Goal: Transaction & Acquisition: Book appointment/travel/reservation

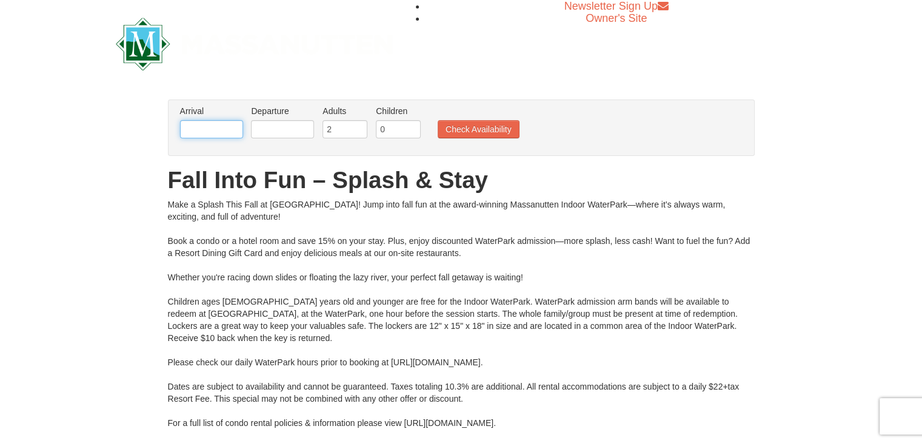
click at [218, 131] on input "text" at bounding box center [211, 129] width 63 height 18
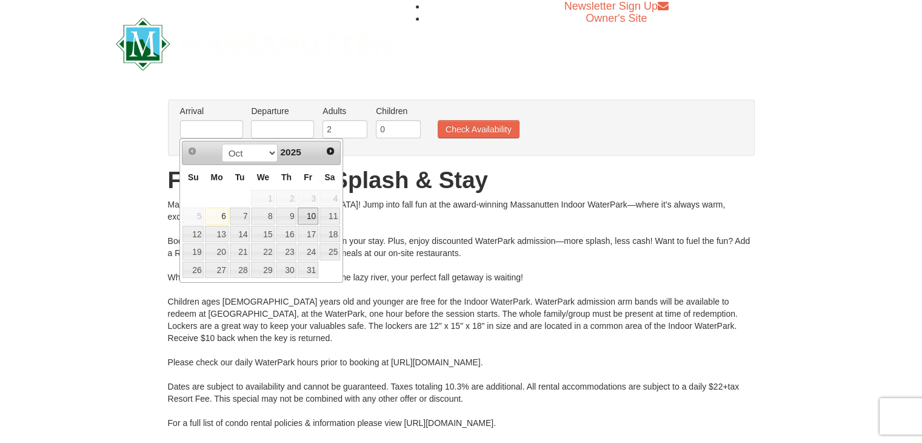
click at [310, 214] on link "10" at bounding box center [308, 215] width 21 height 17
type input "10/10/2025"
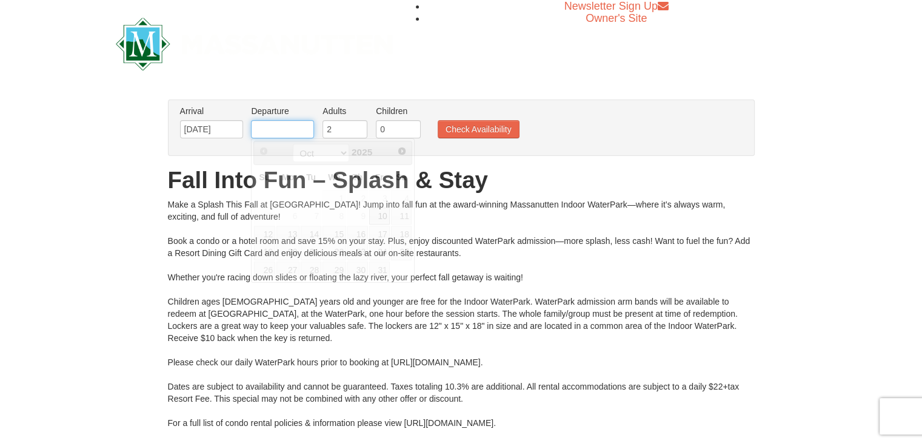
click at [278, 129] on input "text" at bounding box center [282, 129] width 63 height 18
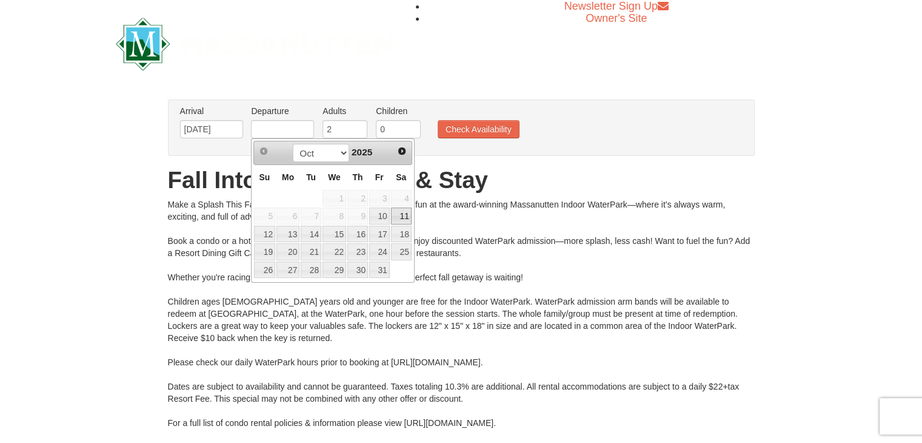
click at [401, 216] on link "11" at bounding box center [401, 215] width 21 height 17
type input "[DATE]"
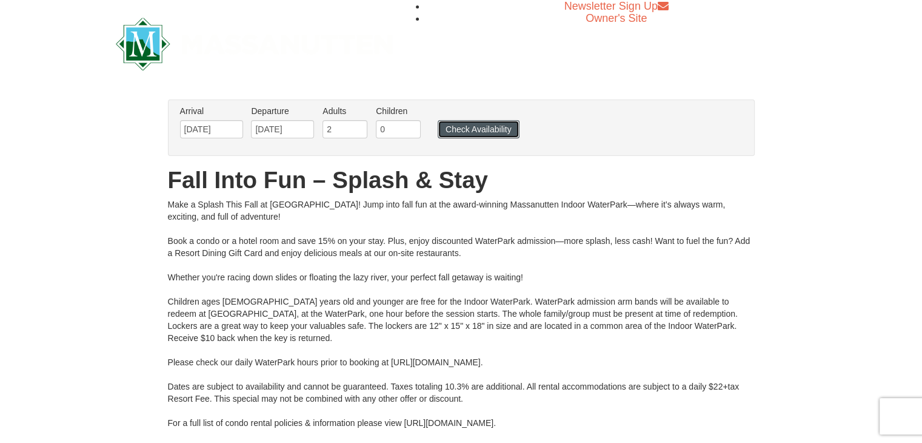
click at [483, 130] on button "Check Availability" at bounding box center [479, 129] width 82 height 18
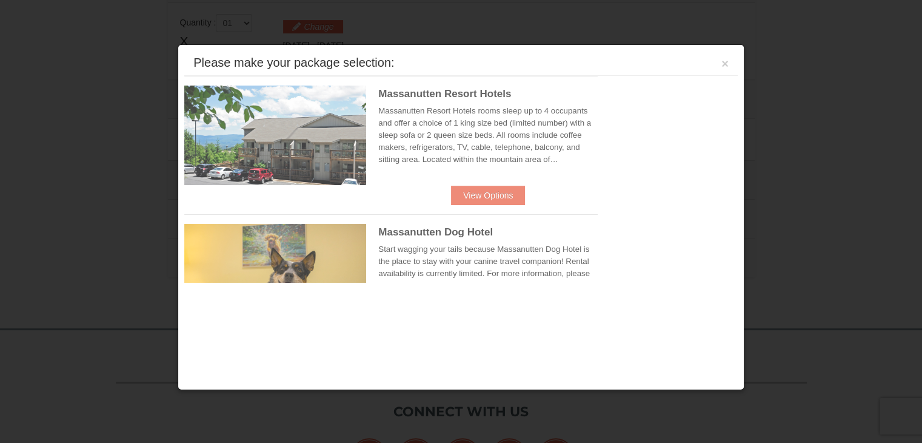
scroll to position [516, 0]
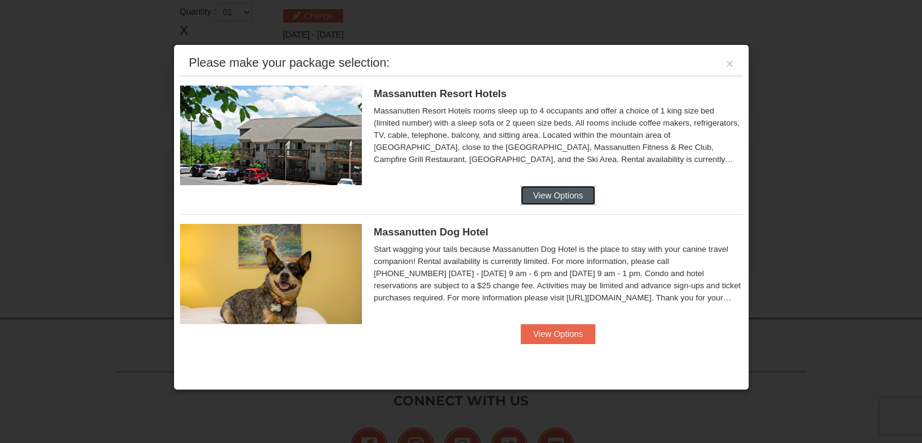
click at [549, 192] on button "View Options" at bounding box center [558, 195] width 74 height 19
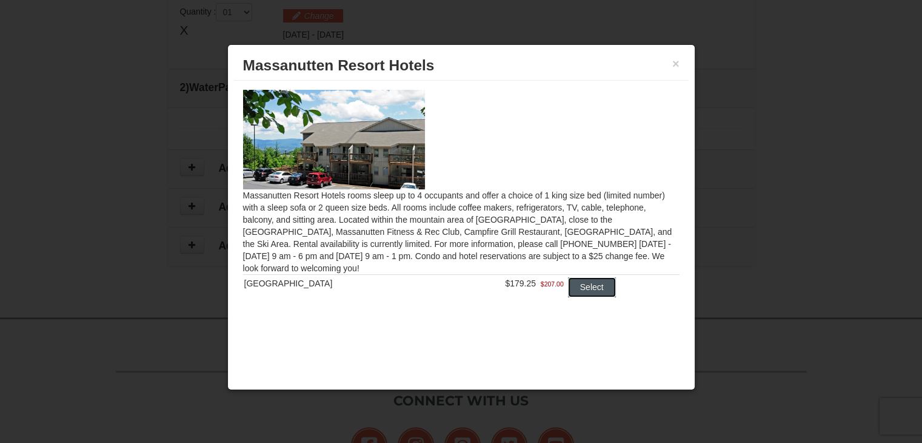
click at [575, 289] on button "Select" at bounding box center [592, 286] width 48 height 19
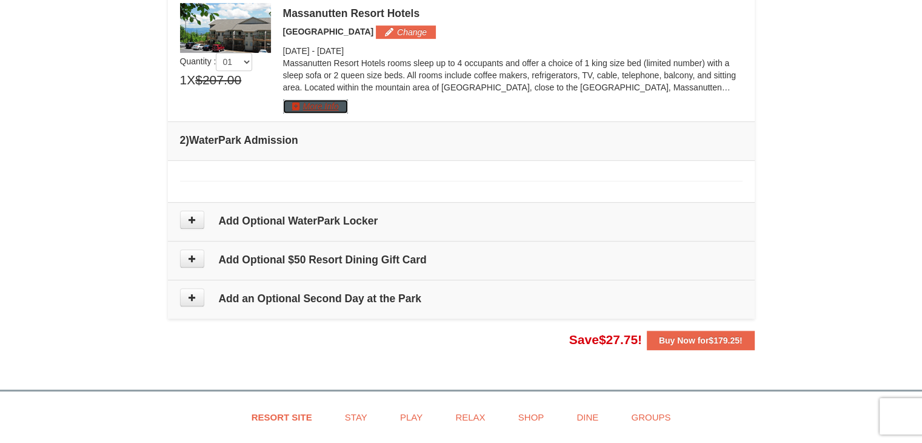
click at [318, 107] on button "More Info" at bounding box center [315, 105] width 65 height 13
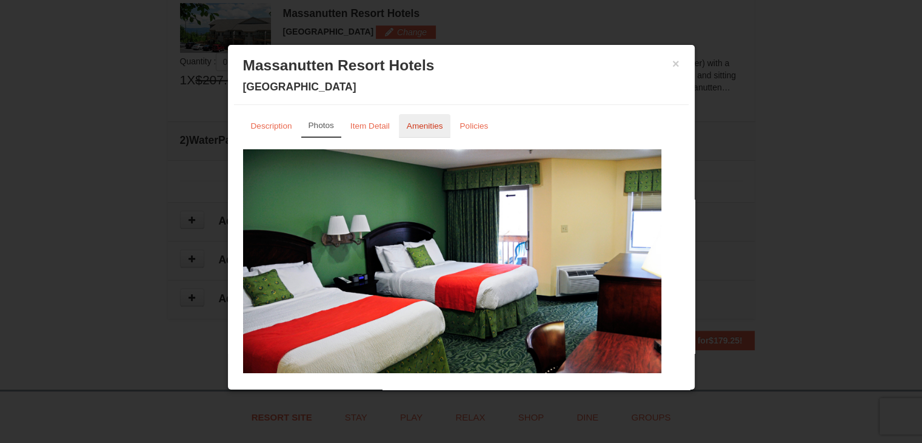
click at [420, 119] on link "Amenities" at bounding box center [425, 126] width 52 height 24
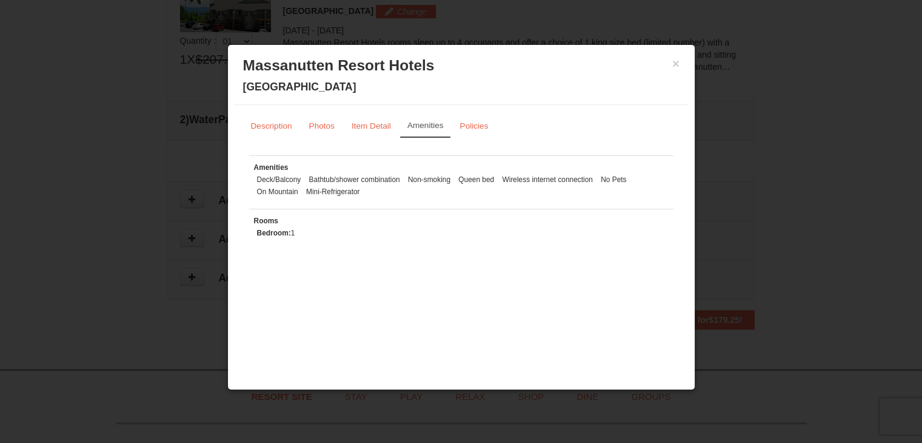
scroll to position [540, 0]
click at [463, 127] on small "Policies" at bounding box center [474, 125] width 29 height 9
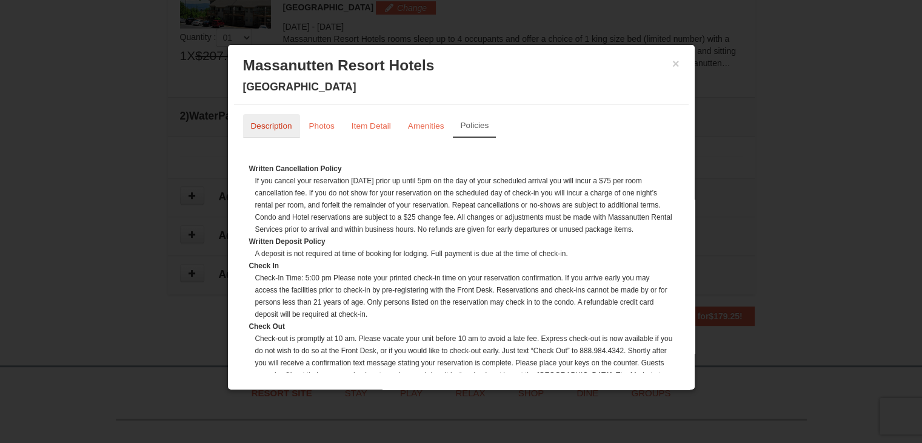
click at [270, 130] on small "Description" at bounding box center [271, 125] width 41 height 9
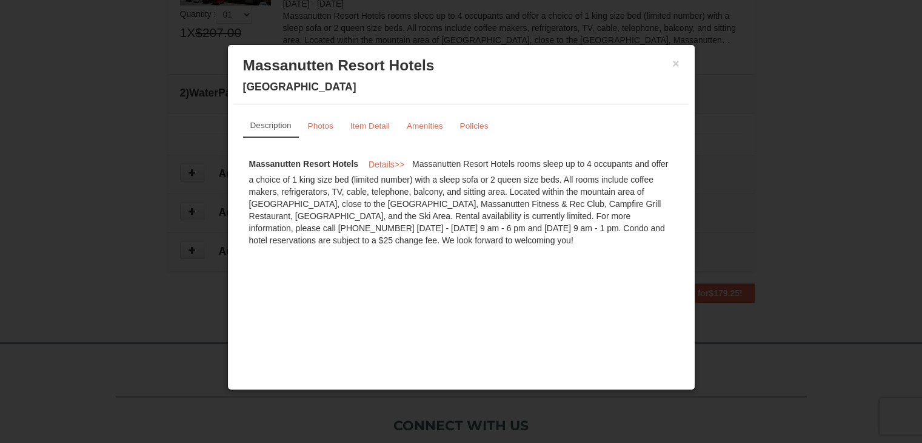
scroll to position [565, 0]
click at [679, 66] on button "×" at bounding box center [676, 64] width 7 height 12
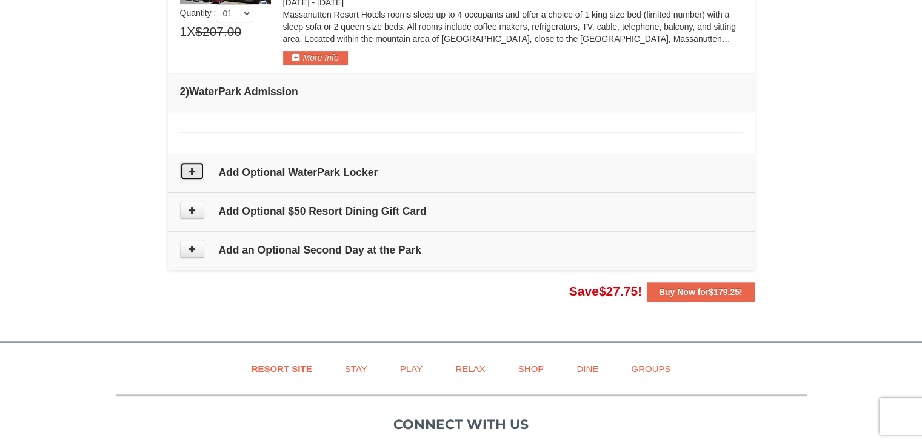
click at [192, 169] on icon at bounding box center [192, 171] width 8 height 8
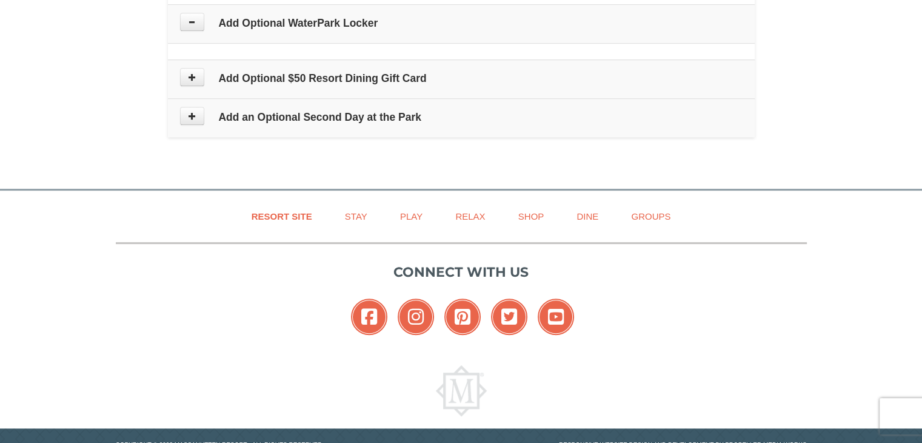
scroll to position [717, 0]
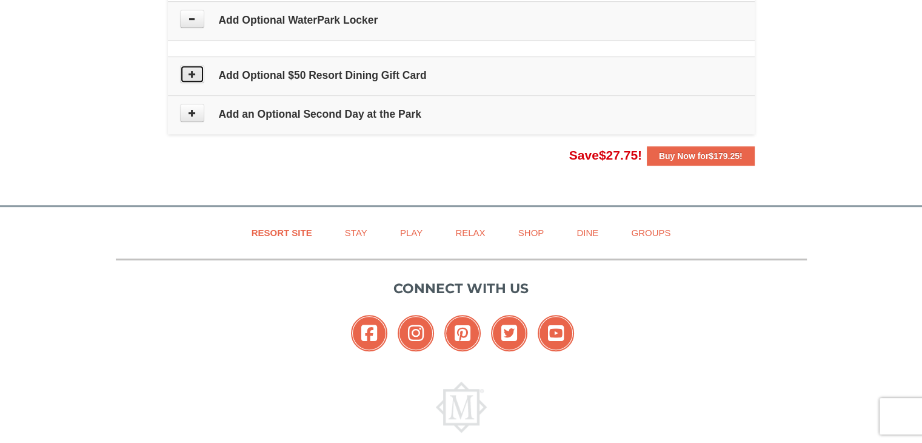
click at [191, 71] on icon at bounding box center [192, 74] width 8 height 8
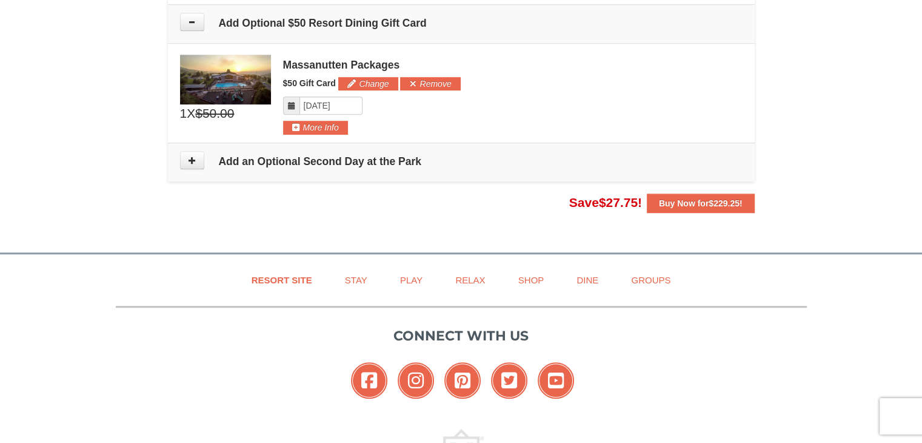
scroll to position [771, 0]
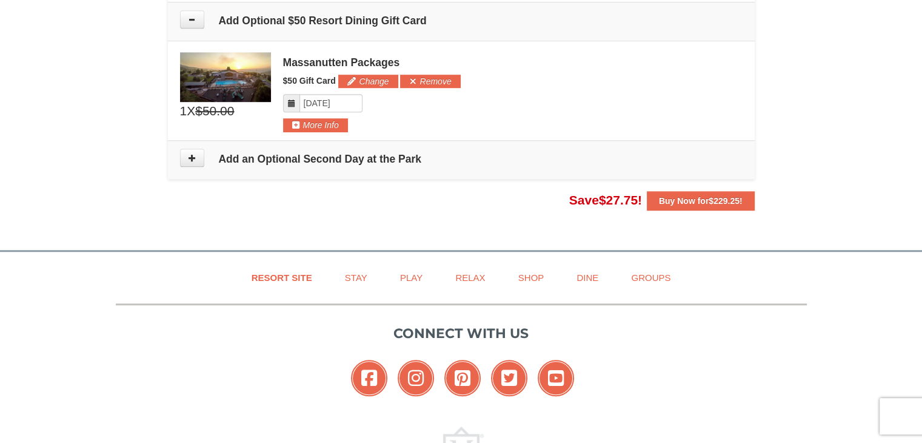
click at [237, 81] on img at bounding box center [225, 77] width 91 height 50
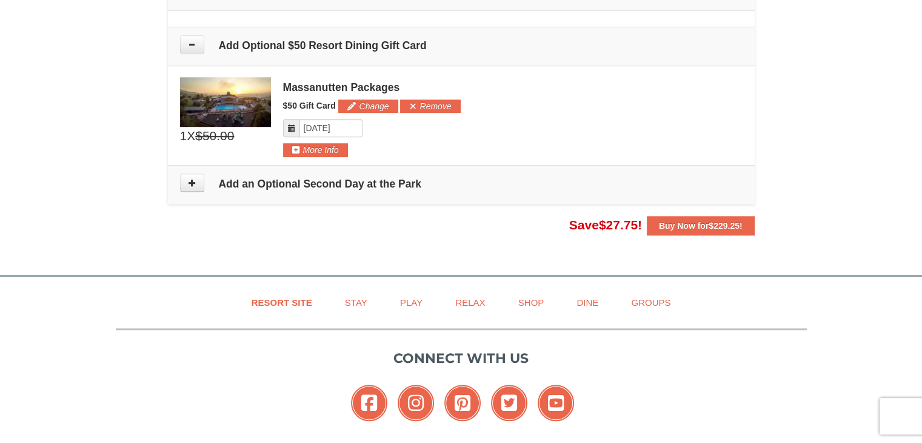
scroll to position [747, 0]
click at [412, 104] on button "Remove" at bounding box center [430, 105] width 60 height 13
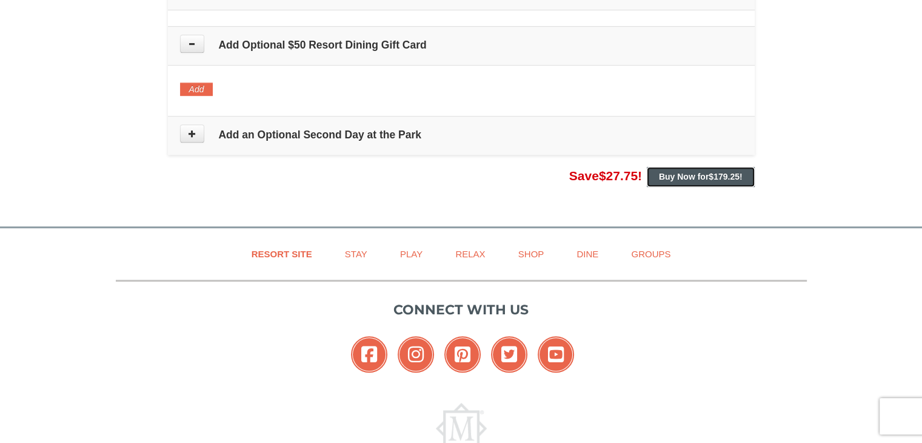
click at [655, 175] on button "Buy Now for $179.25 !" at bounding box center [701, 176] width 108 height 19
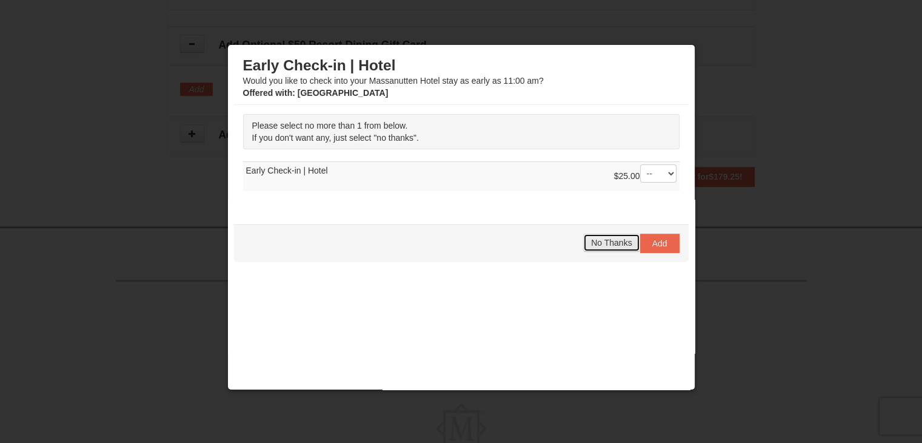
click at [592, 243] on span "No Thanks" at bounding box center [611, 243] width 41 height 10
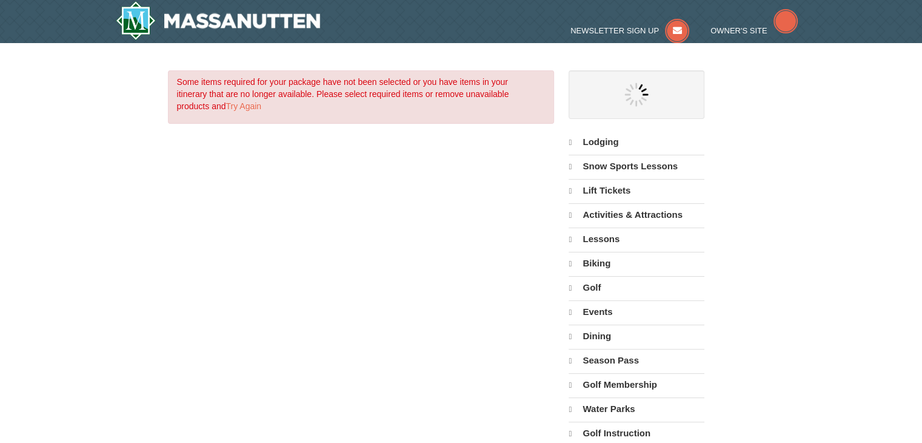
select select "10"
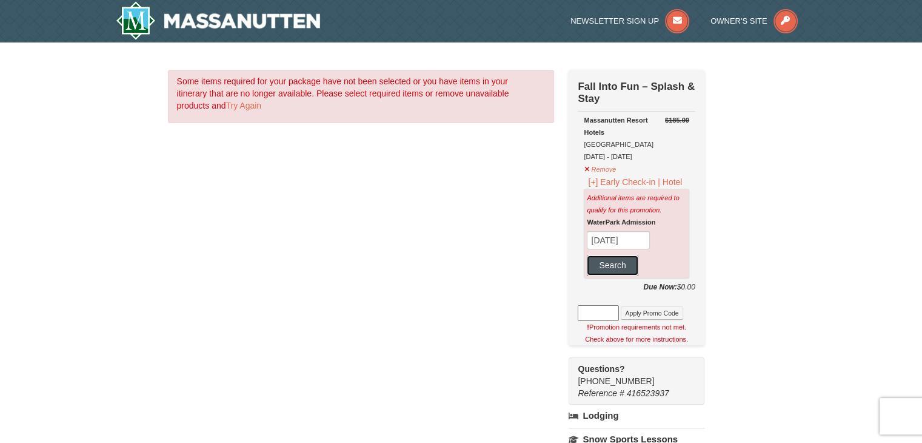
click at [627, 264] on button "Search" at bounding box center [612, 264] width 51 height 19
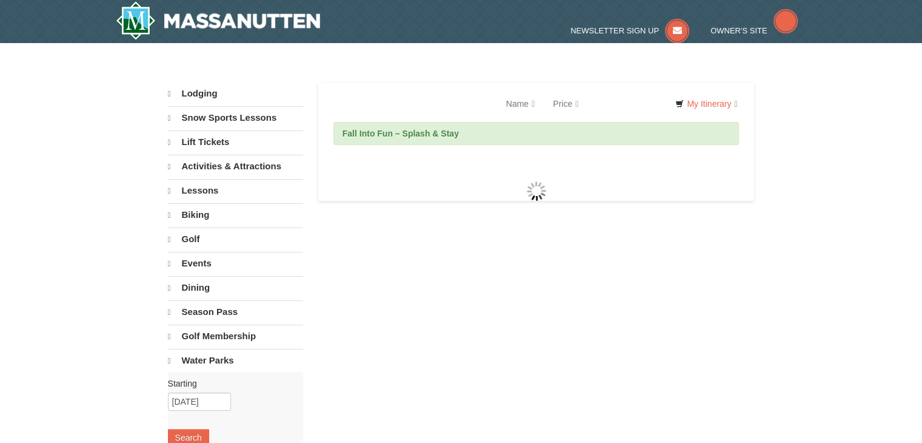
select select "10"
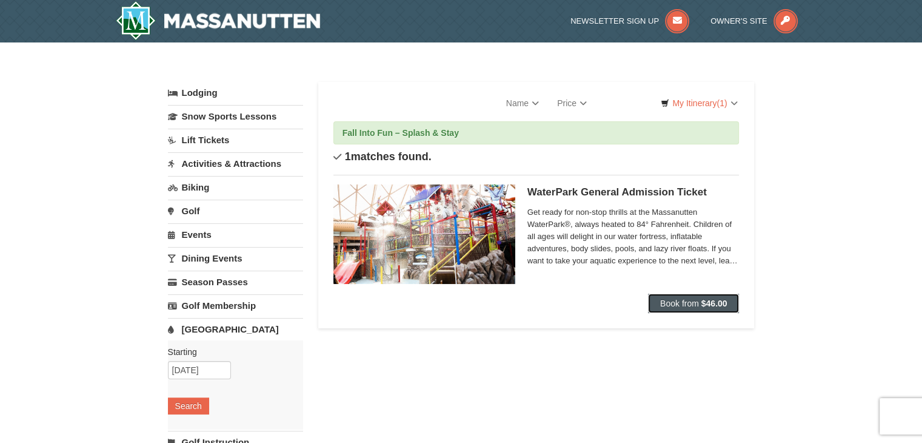
click at [677, 305] on span "Book from" at bounding box center [679, 303] width 39 height 10
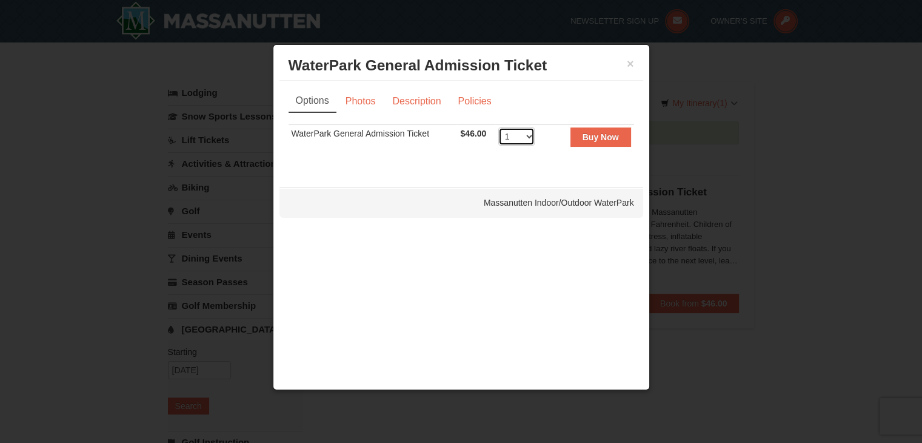
click at [528, 141] on select "1 2 3 4 5 6 7 8" at bounding box center [516, 136] width 36 height 18
select select "2"
click at [498, 127] on select "1 2 3 4 5 6 7 8" at bounding box center [516, 136] width 36 height 18
click at [418, 99] on link "Description" at bounding box center [416, 101] width 64 height 23
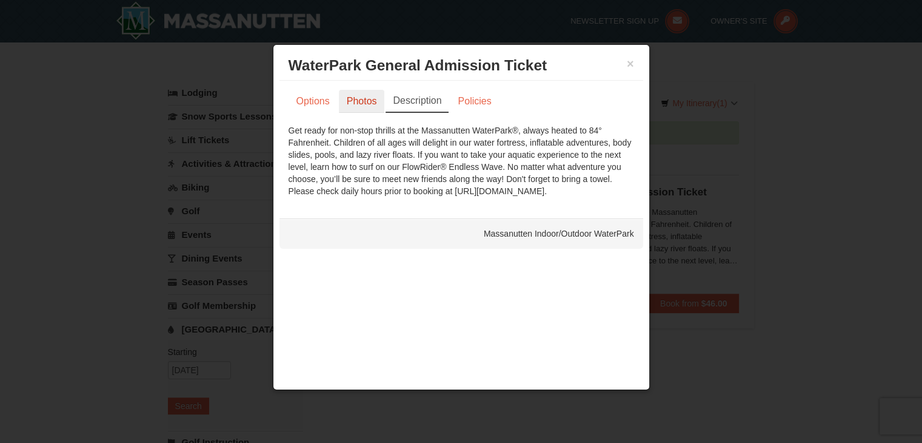
click at [373, 97] on link "Photos" at bounding box center [362, 101] width 46 height 23
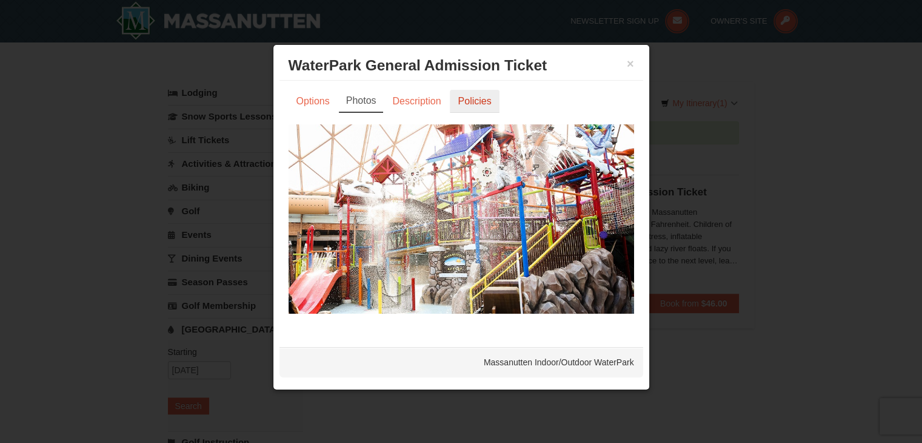
click at [487, 100] on link "Policies" at bounding box center [474, 101] width 49 height 23
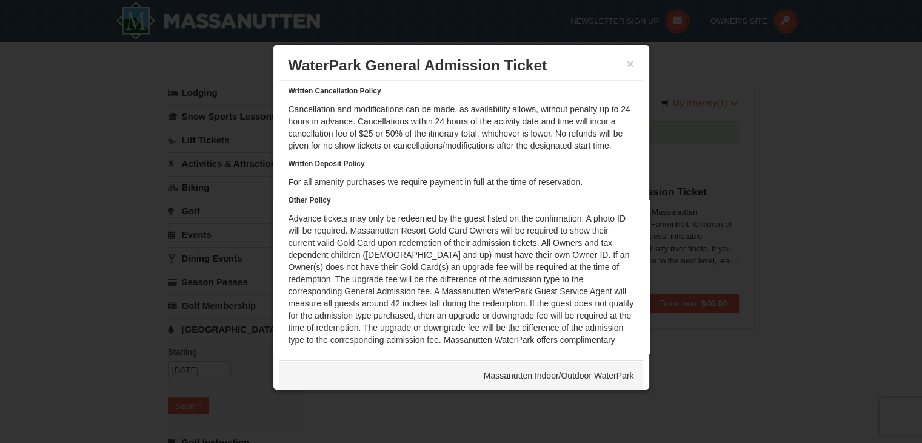
scroll to position [76, 0]
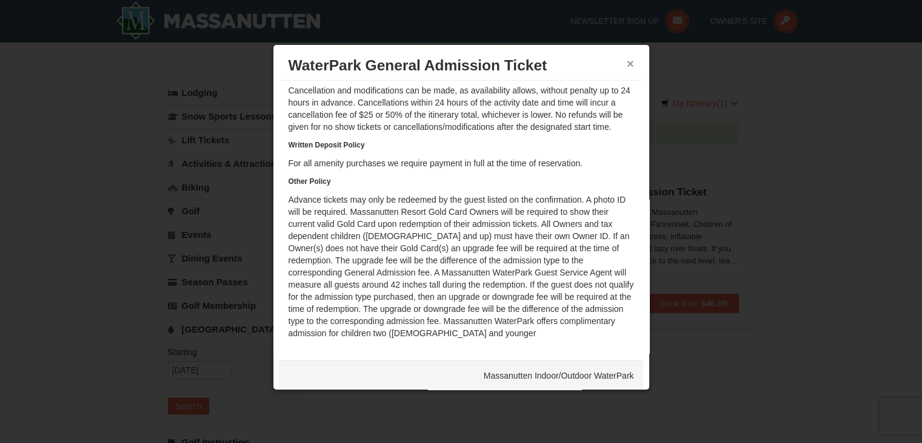
click at [627, 61] on button "×" at bounding box center [630, 64] width 7 height 12
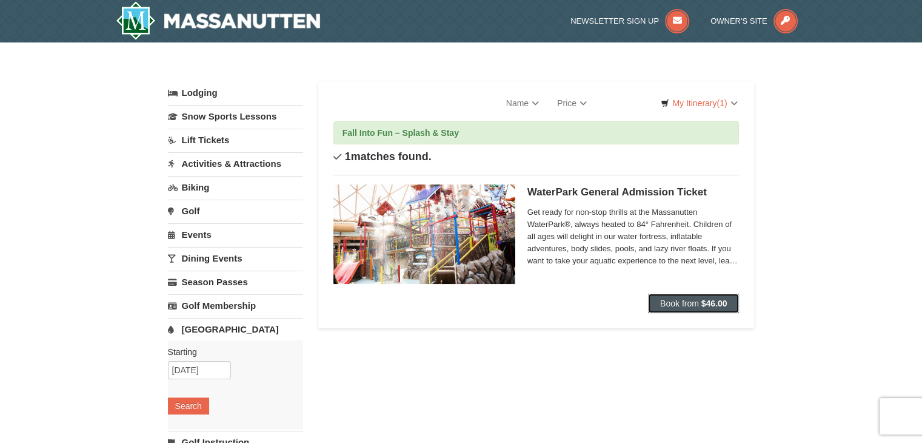
click at [707, 300] on strong "$46.00" at bounding box center [715, 303] width 26 height 10
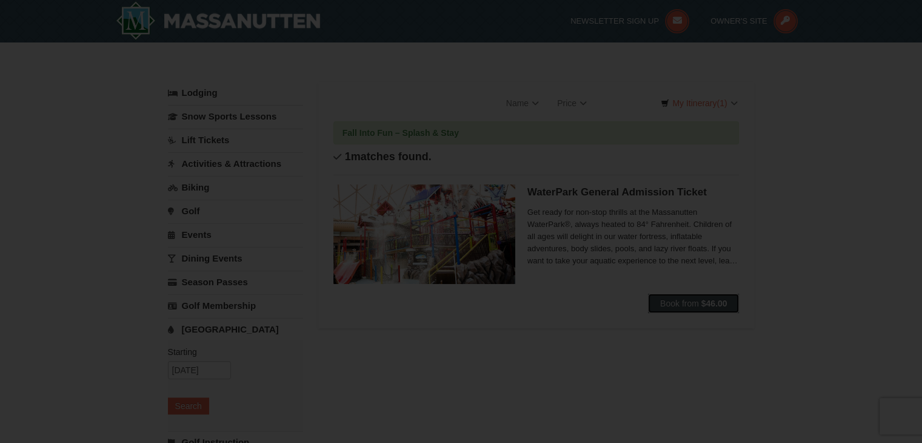
scroll to position [0, 0]
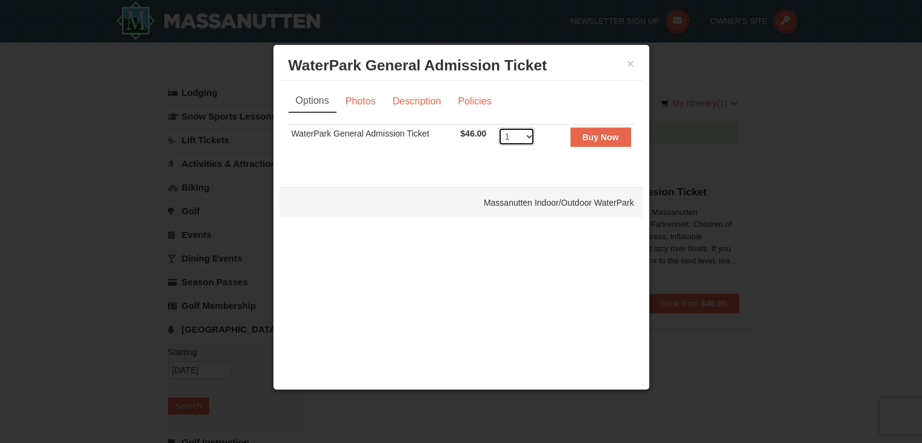
click at [527, 136] on select "1 2 3 4 5 6 7 8" at bounding box center [516, 136] width 36 height 18
select select "2"
click at [498, 127] on select "1 2 3 4 5 6 7 8" at bounding box center [516, 136] width 36 height 18
click at [600, 146] on button "Buy Now" at bounding box center [601, 136] width 61 height 19
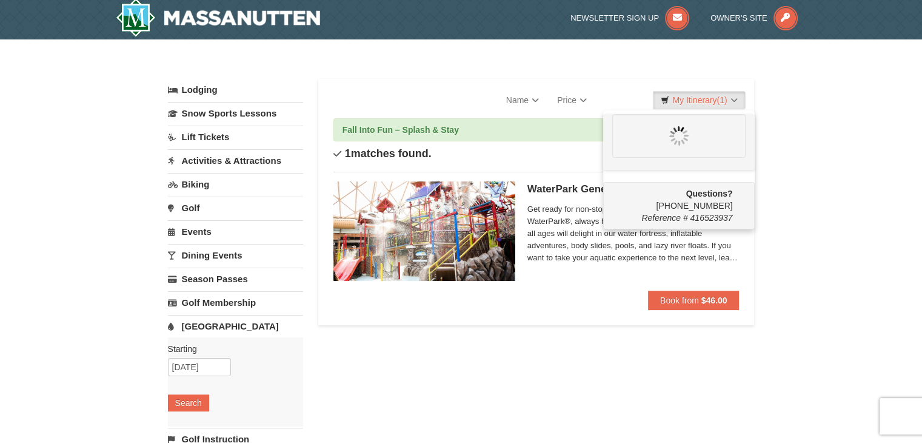
scroll to position [4, 0]
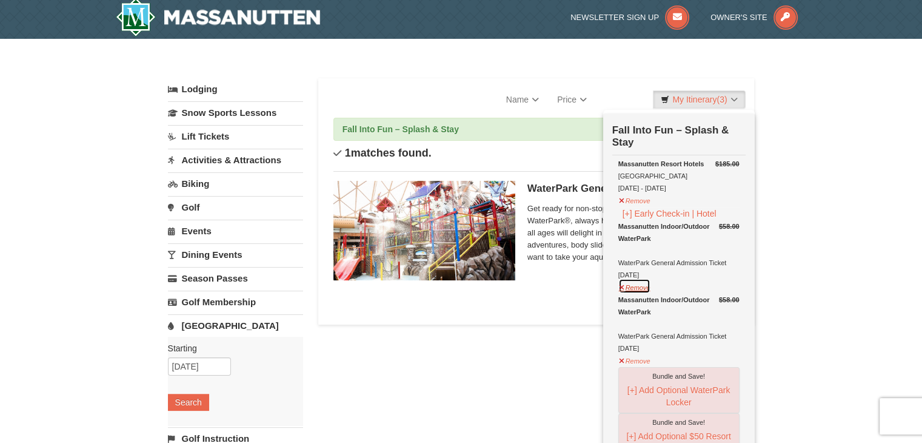
click at [621, 284] on button "Remove" at bounding box center [635, 285] width 33 height 15
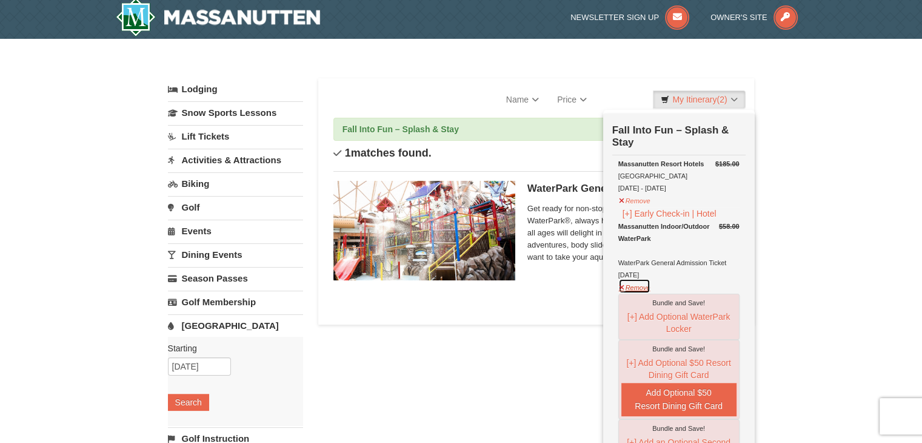
click at [620, 286] on button "Remove" at bounding box center [635, 285] width 33 height 15
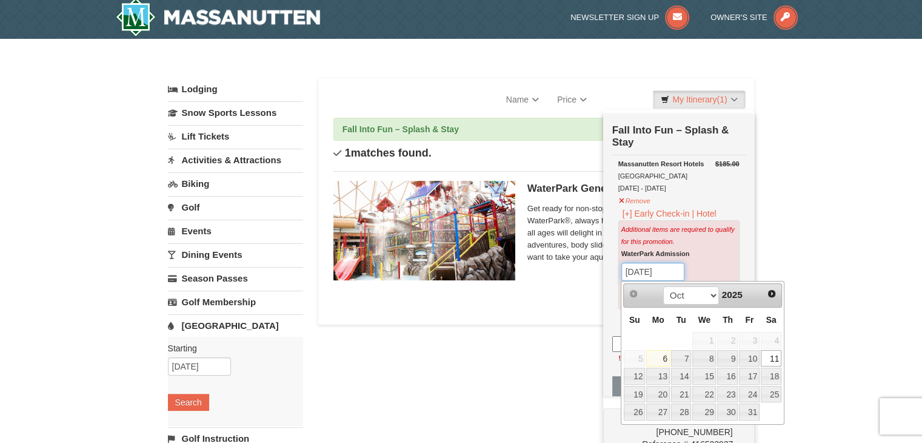
drag, startPoint x: 674, startPoint y: 266, endPoint x: 662, endPoint y: 267, distance: 12.2
click at [662, 267] on input "[DATE]" at bounding box center [653, 272] width 63 height 18
click at [754, 357] on link "10" at bounding box center [749, 358] width 21 height 17
type input "[DATE]"
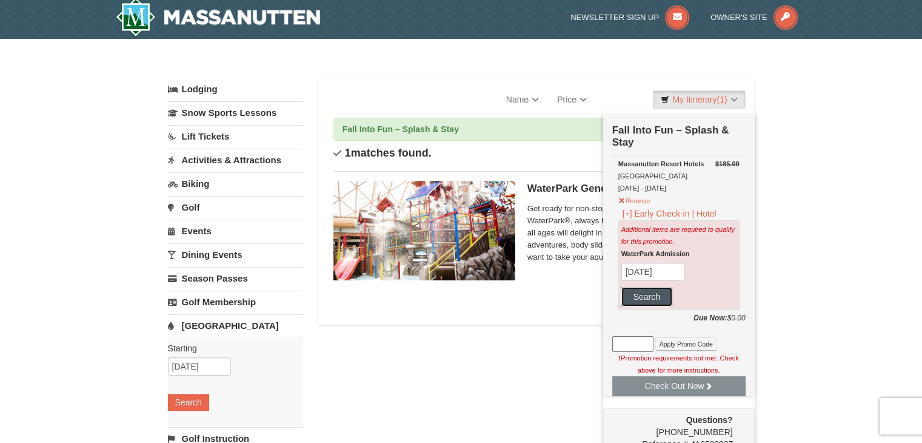
click at [651, 295] on button "Search" at bounding box center [647, 296] width 51 height 19
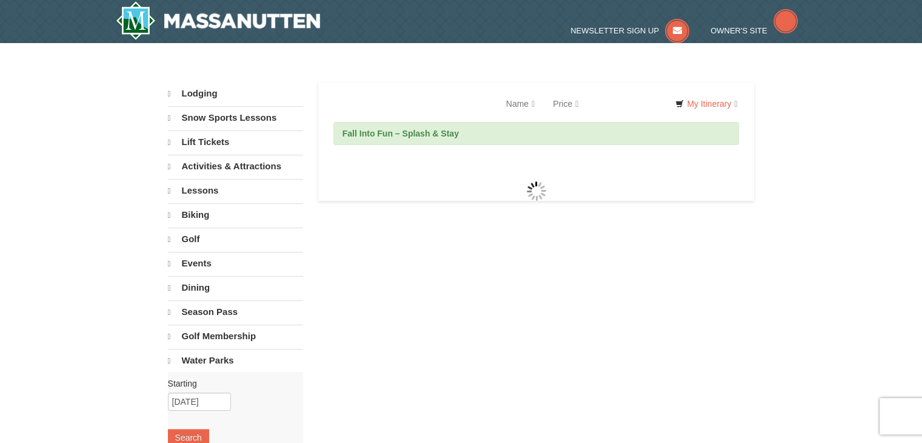
select select "10"
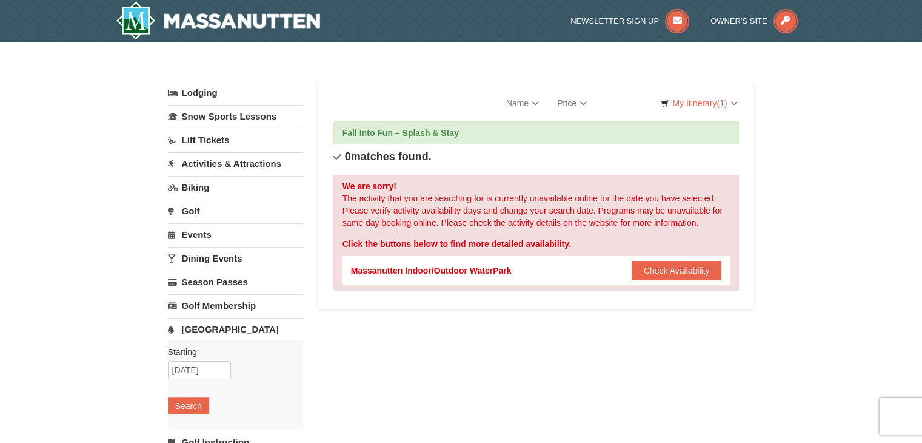
click at [206, 95] on link "Lodging" at bounding box center [235, 93] width 135 height 22
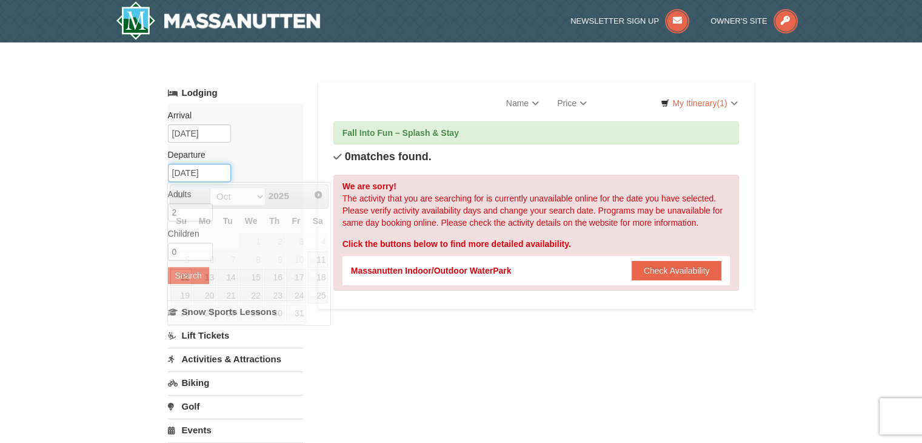
click at [214, 176] on input "10/12/2025" at bounding box center [199, 173] width 63 height 18
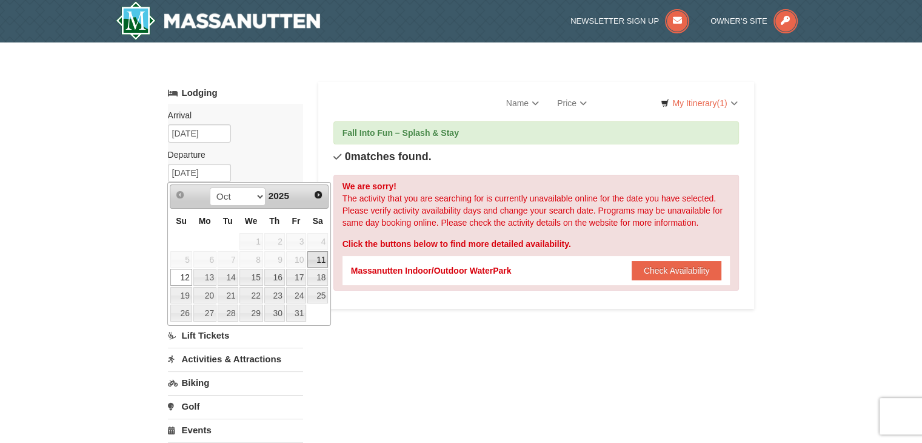
click at [323, 253] on link "11" at bounding box center [317, 259] width 21 height 17
type input "[DATE]"
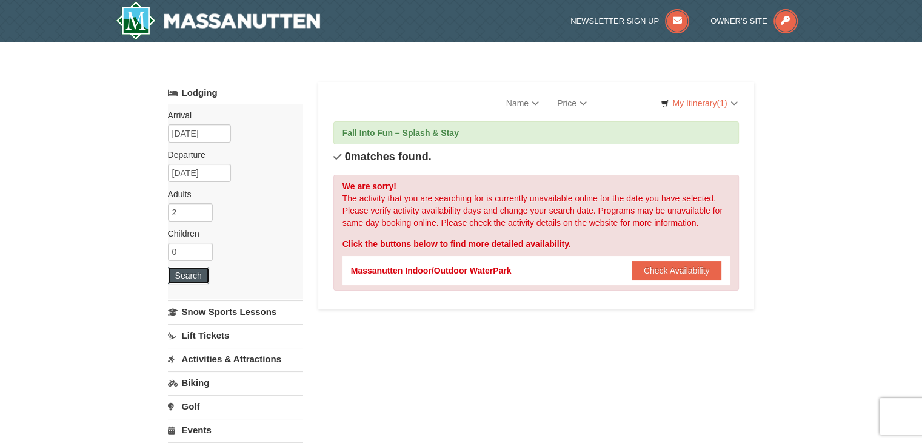
click at [192, 270] on button "Search" at bounding box center [188, 275] width 41 height 17
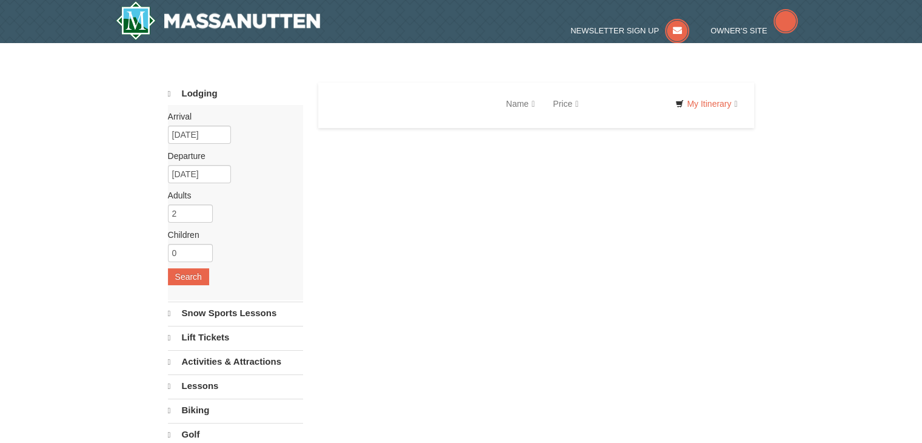
select select "10"
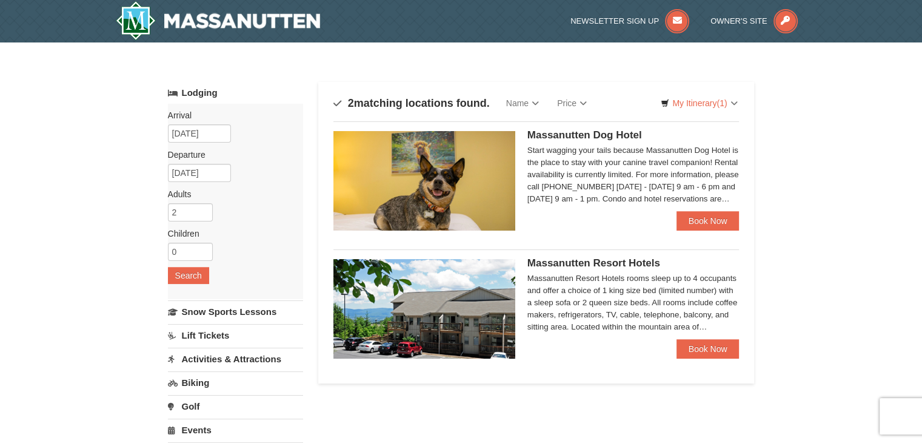
click at [463, 328] on img at bounding box center [425, 308] width 182 height 99
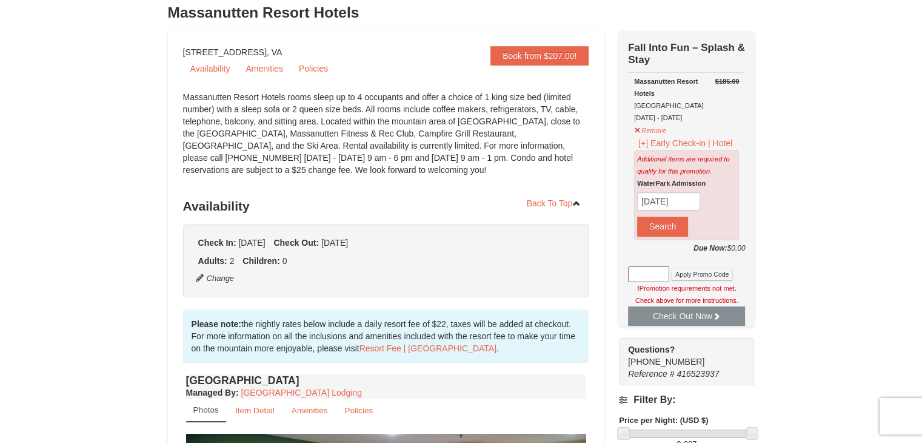
scroll to position [89, 0]
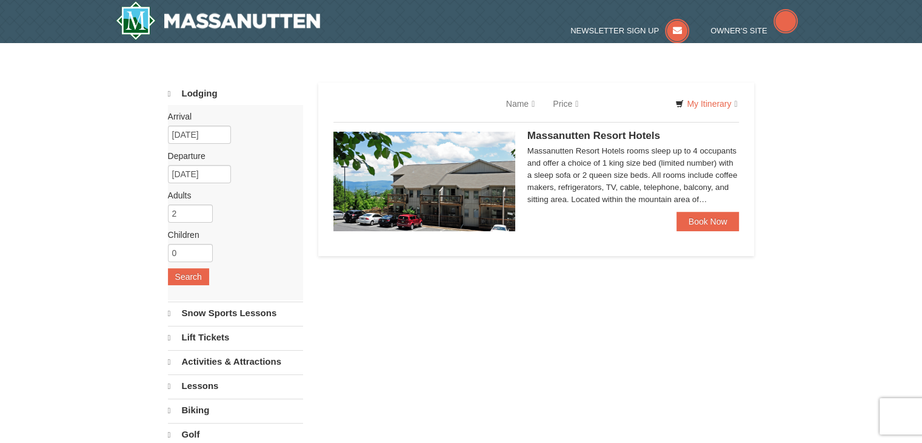
select select "10"
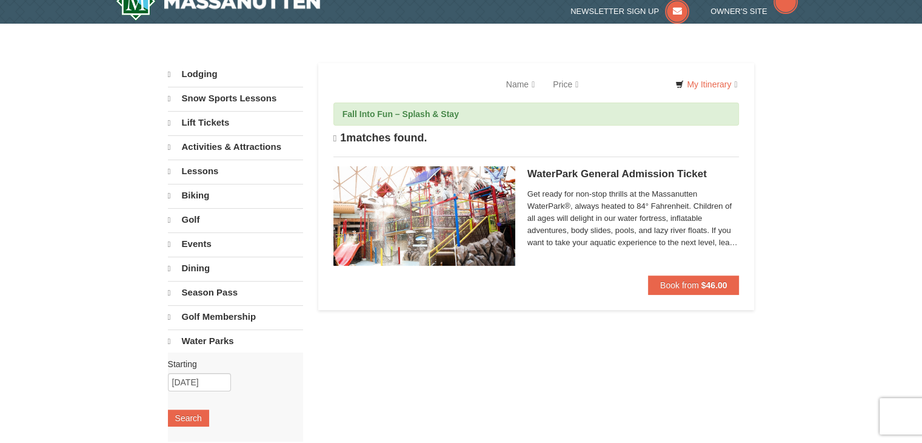
scroll to position [19, 0]
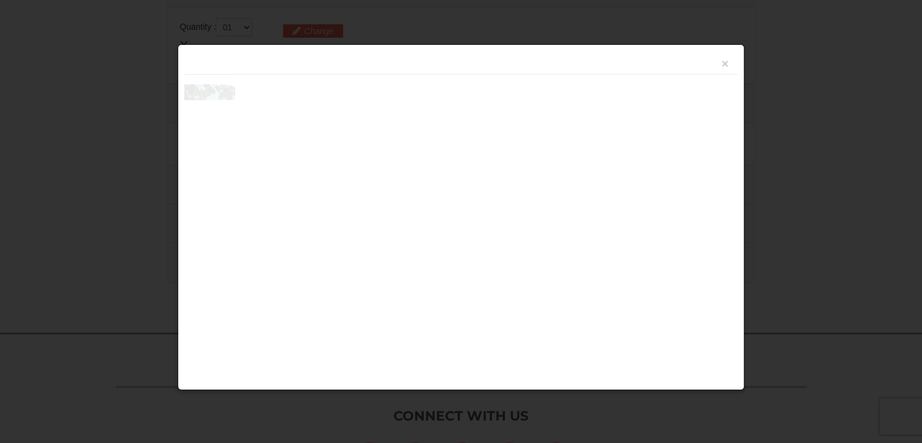
scroll to position [516, 0]
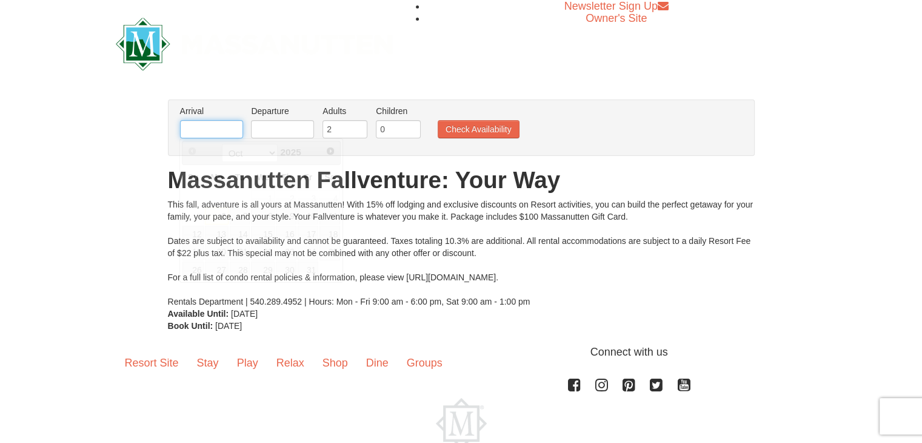
click at [230, 128] on input "text" at bounding box center [211, 129] width 63 height 18
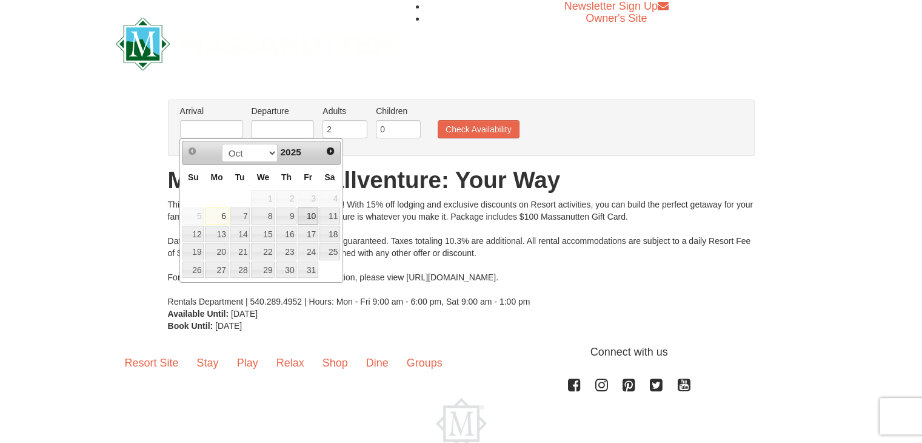
click at [307, 219] on link "10" at bounding box center [308, 215] width 21 height 17
type input "[DATE]"
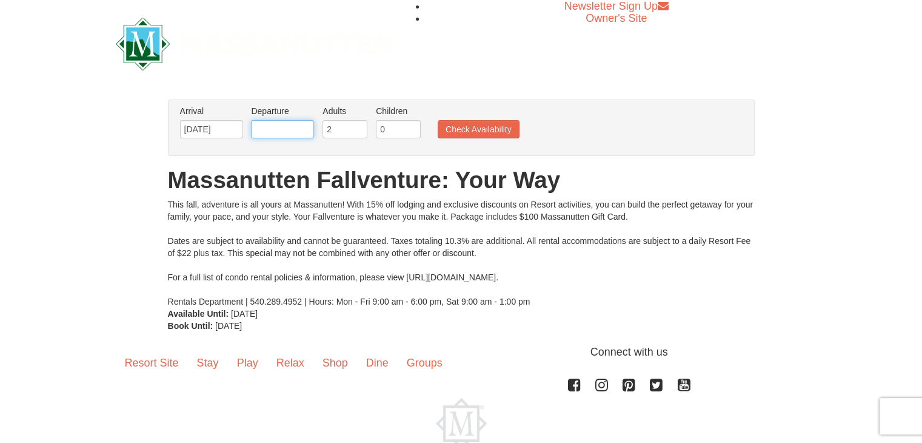
click at [267, 128] on input "text" at bounding box center [282, 129] width 63 height 18
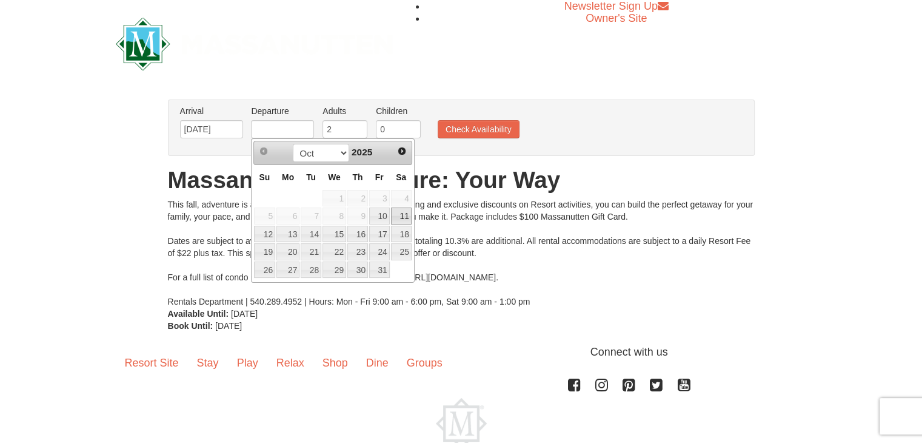
click at [409, 215] on link "11" at bounding box center [401, 215] width 21 height 17
type input "[DATE]"
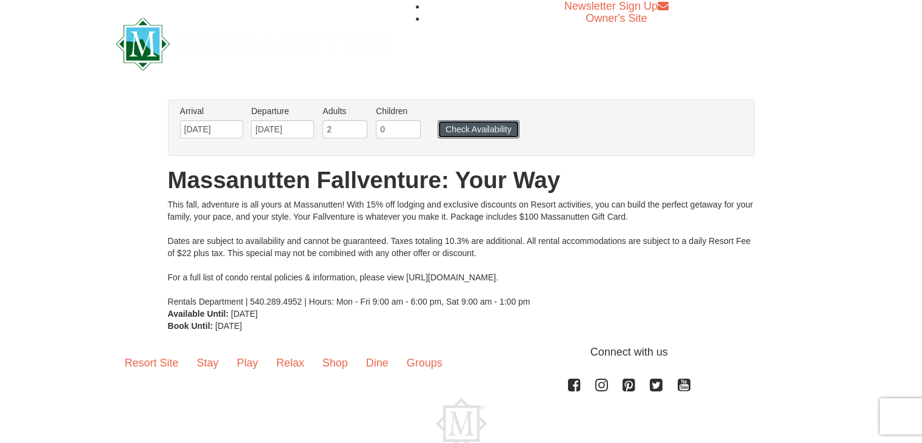
click at [494, 135] on button "Check Availability" at bounding box center [479, 129] width 82 height 18
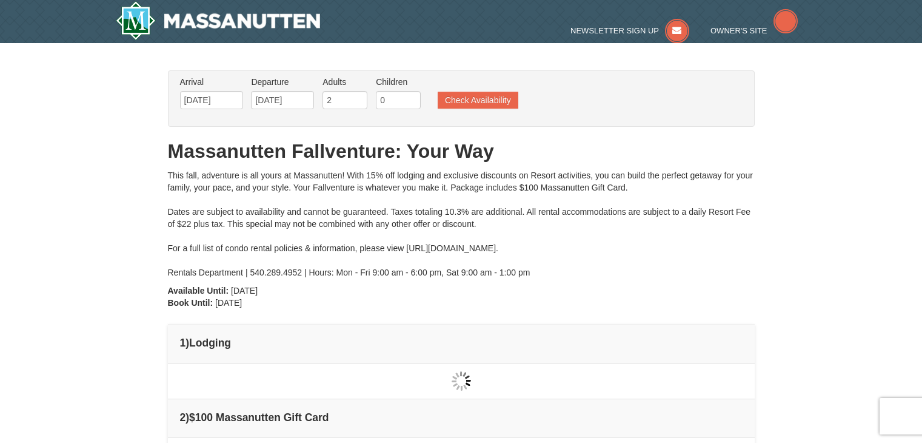
type input "[DATE]"
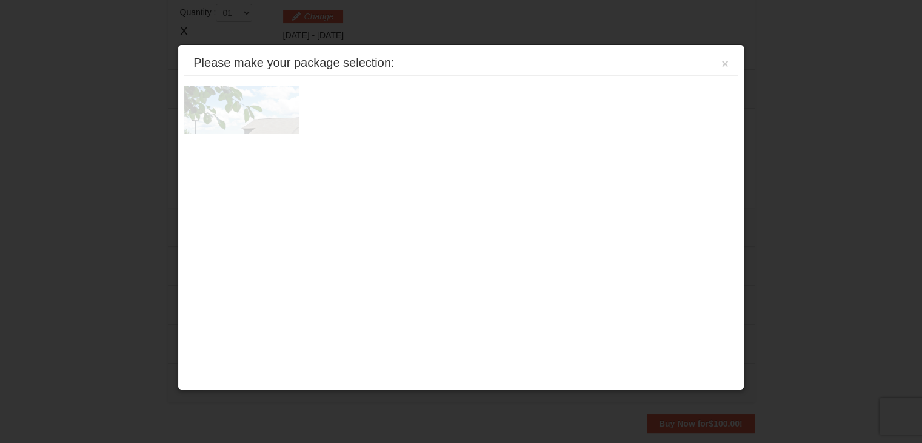
scroll to position [371, 0]
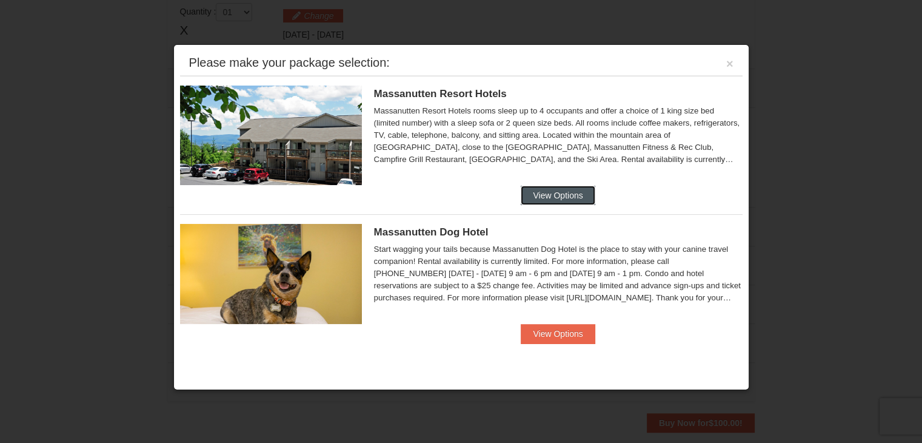
click at [539, 192] on button "View Options" at bounding box center [558, 195] width 74 height 19
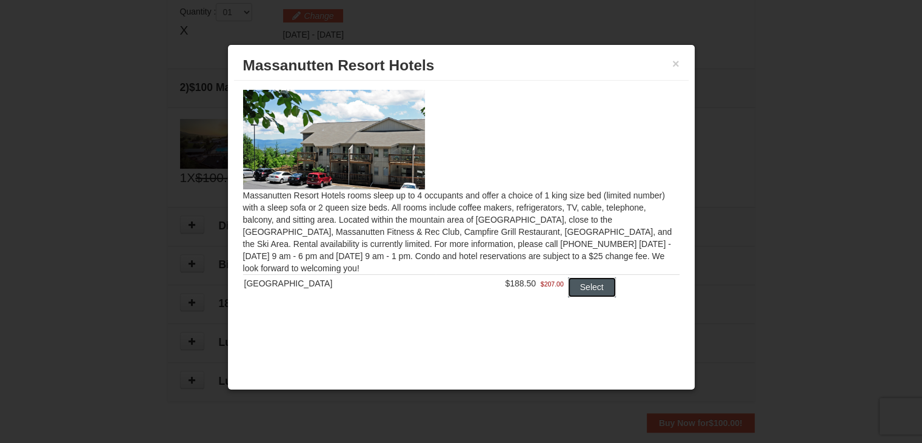
click at [588, 285] on button "Select" at bounding box center [592, 286] width 48 height 19
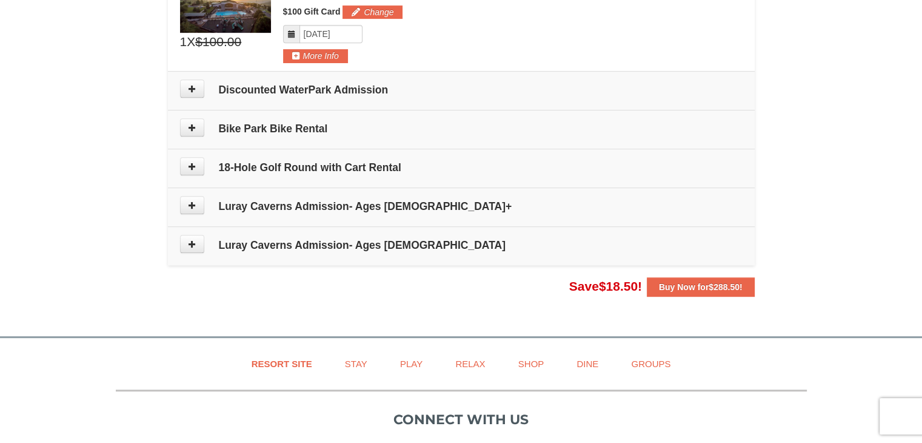
scroll to position [560, 0]
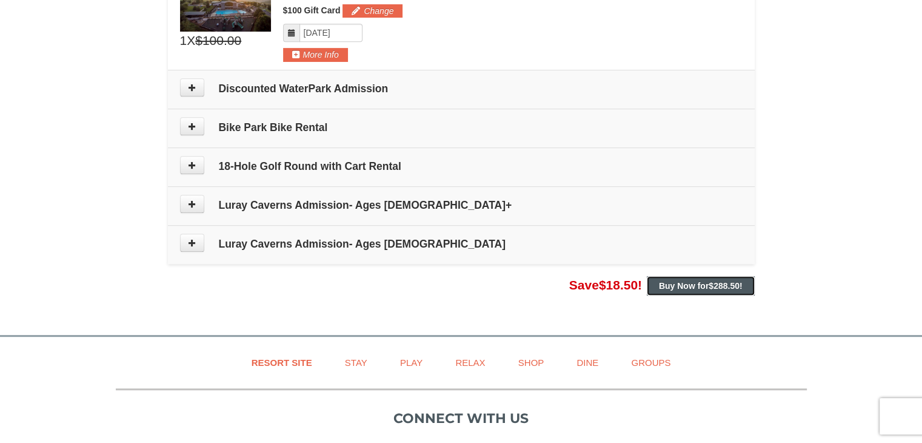
click at [669, 287] on strong "Buy Now for $288.50 !" at bounding box center [701, 286] width 84 height 10
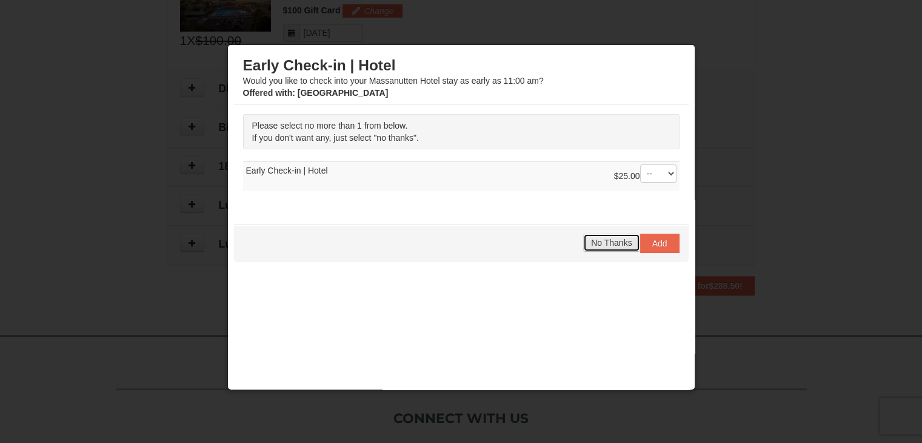
click at [600, 241] on span "No Thanks" at bounding box center [611, 243] width 41 height 10
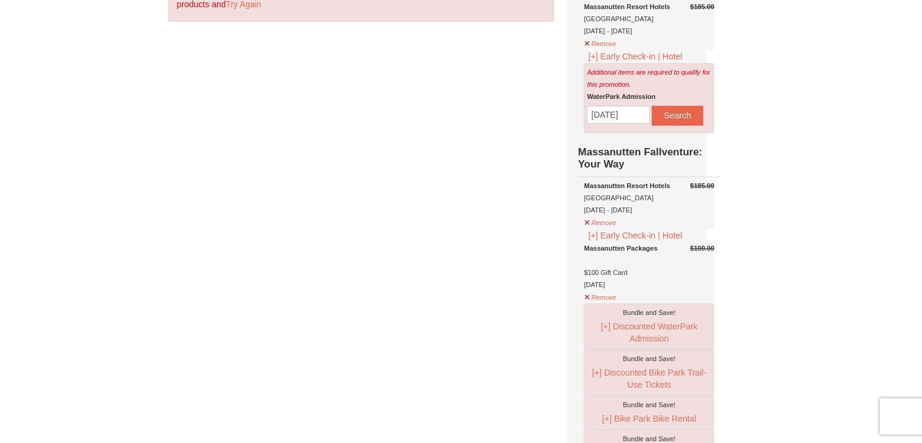
scroll to position [27, 0]
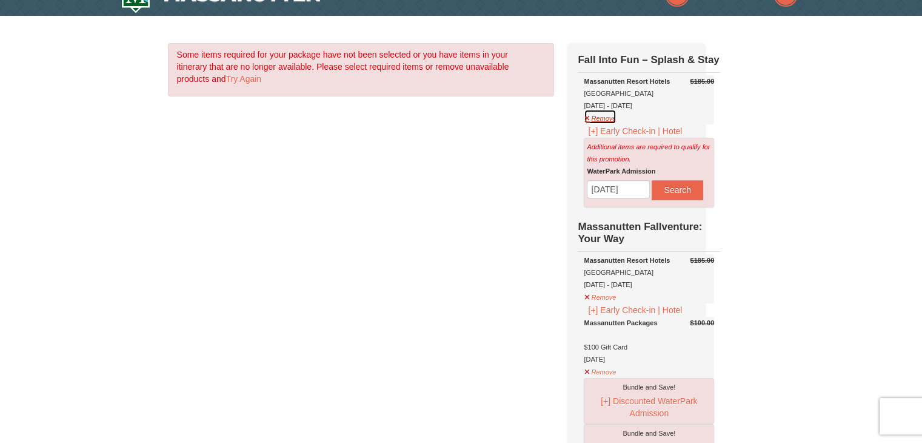
click at [597, 124] on button "Remove" at bounding box center [600, 116] width 33 height 15
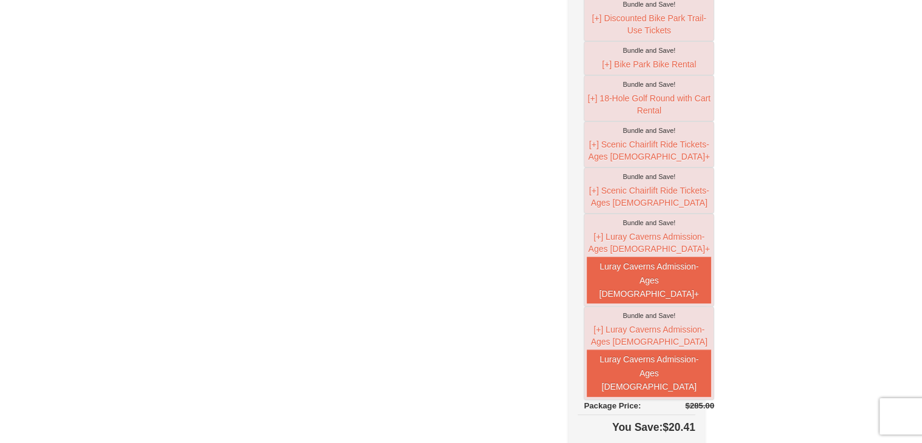
scroll to position [283, 0]
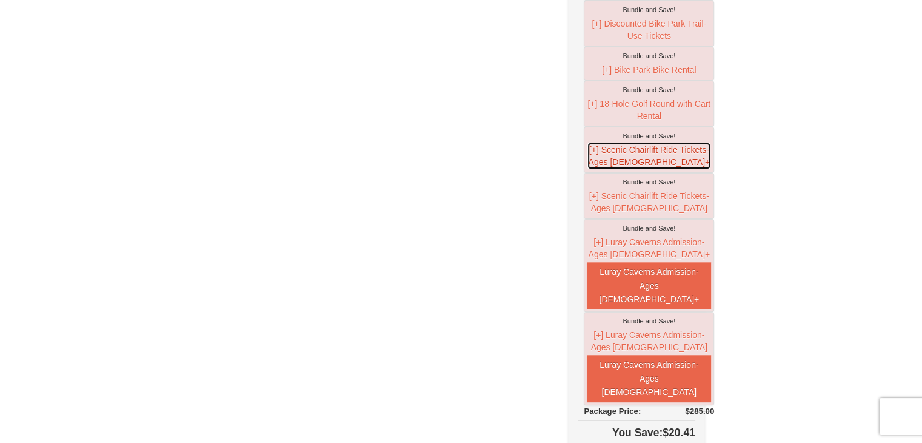
click at [657, 169] on button "[+] Scenic Chairlift Ride Tickets- Ages [DEMOGRAPHIC_DATA]+" at bounding box center [649, 156] width 124 height 28
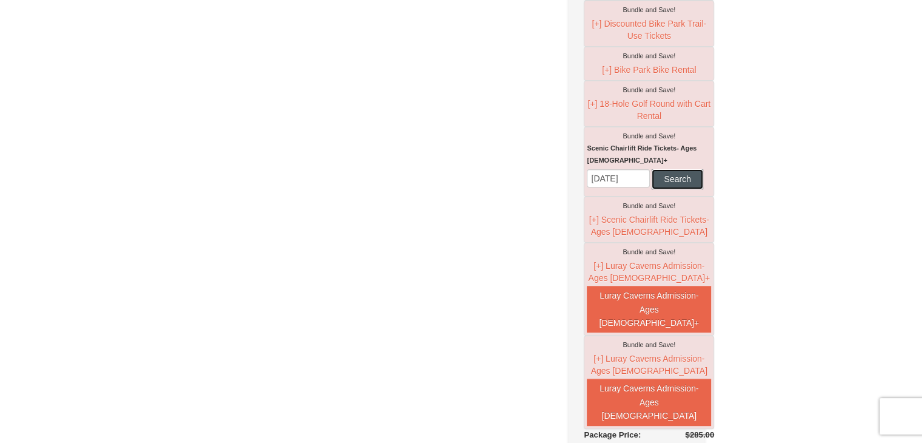
click at [652, 189] on button "Search" at bounding box center [677, 178] width 51 height 19
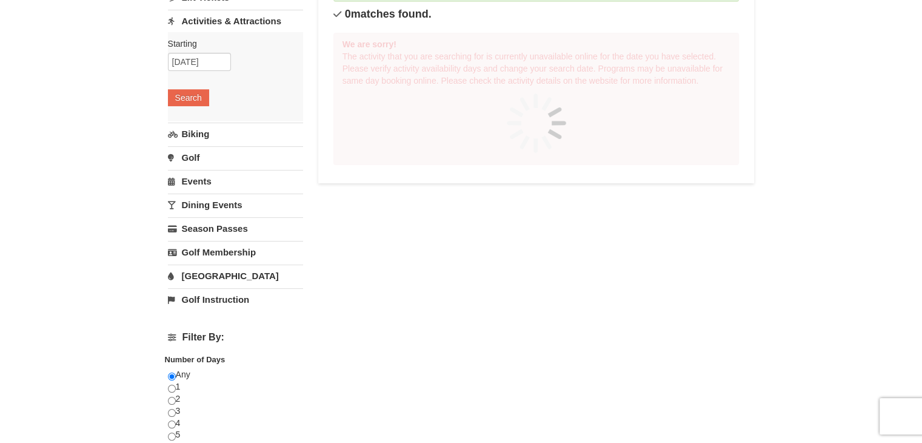
select select "10"
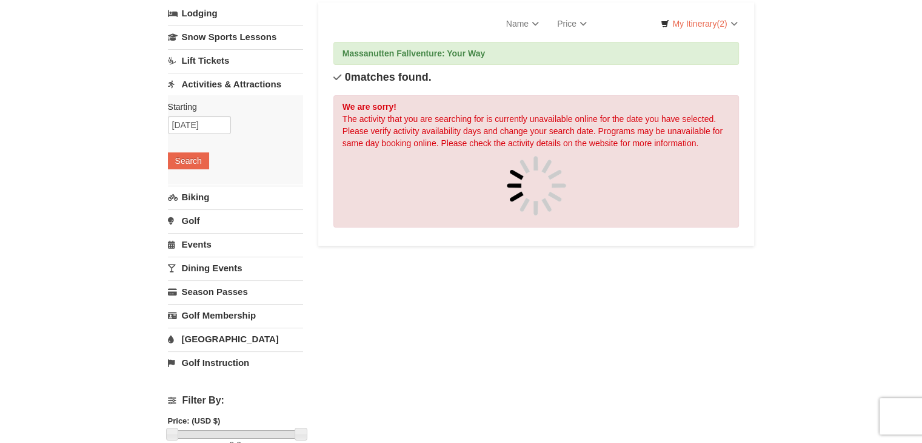
scroll to position [75, 0]
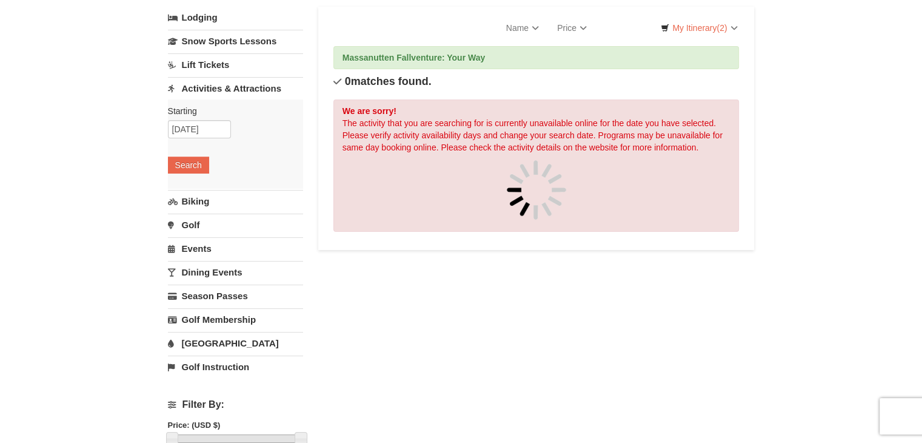
click at [201, 68] on link "Lift Tickets" at bounding box center [235, 64] width 135 height 22
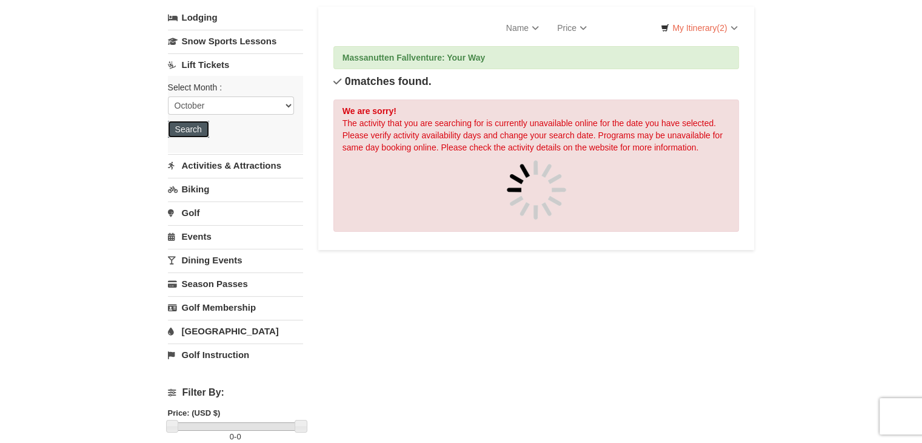
click at [178, 122] on button "Search" at bounding box center [188, 129] width 41 height 17
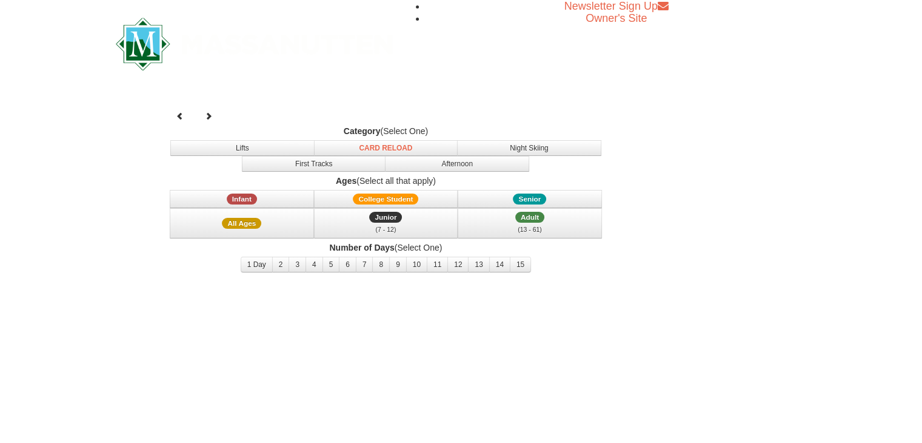
select select "10"
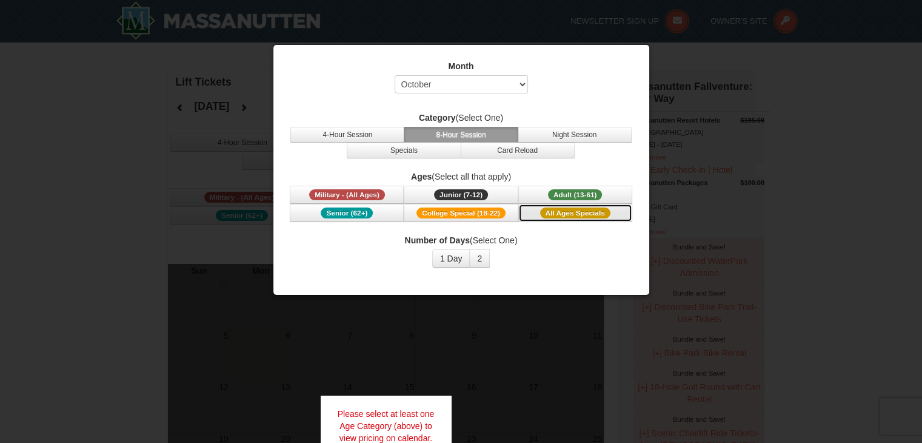
click at [565, 213] on span "All Ages Specials" at bounding box center [575, 212] width 70 height 11
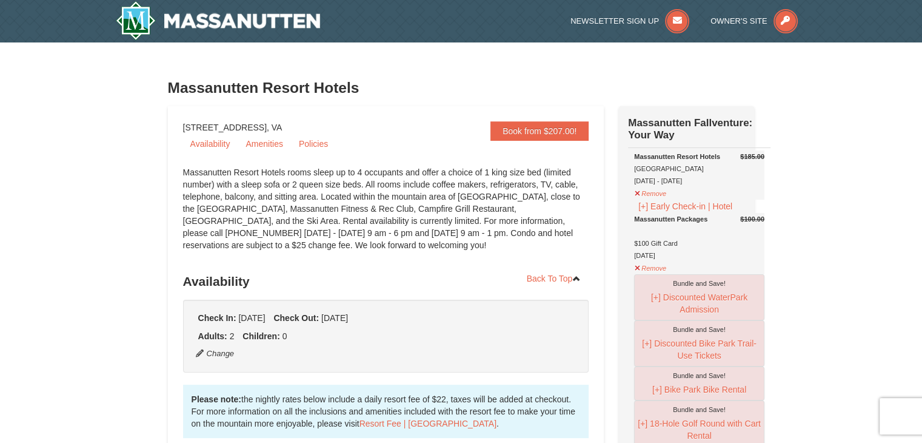
select select "10"
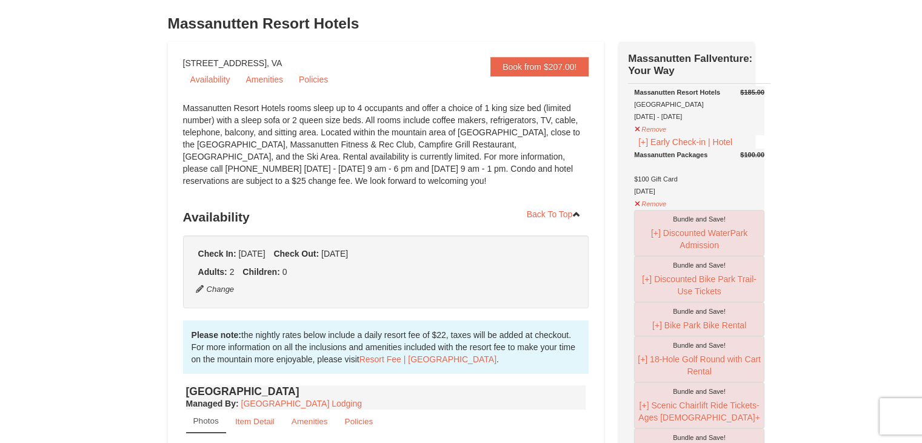
scroll to position [43, 0]
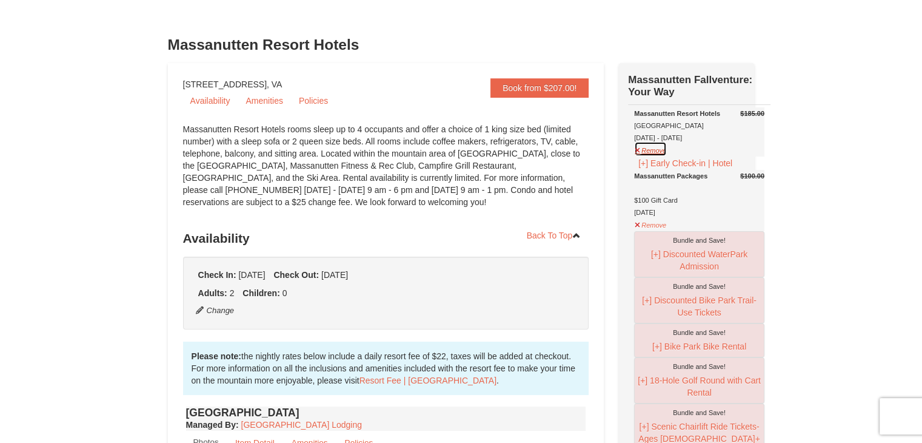
click at [660, 156] on button "Remove" at bounding box center [650, 148] width 33 height 15
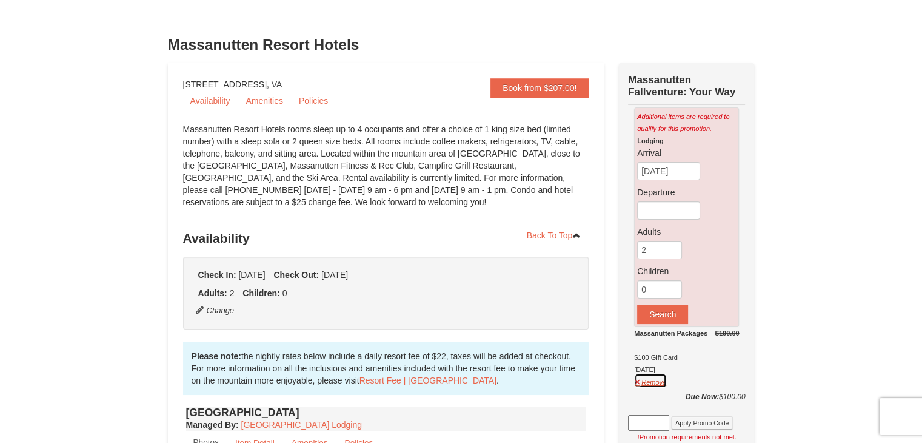
click at [648, 380] on button "Remove" at bounding box center [650, 380] width 33 height 15
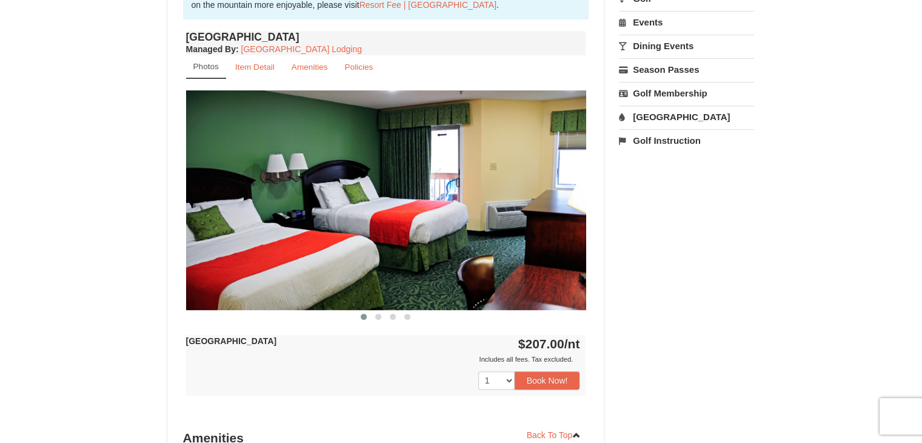
scroll to position [420, 0]
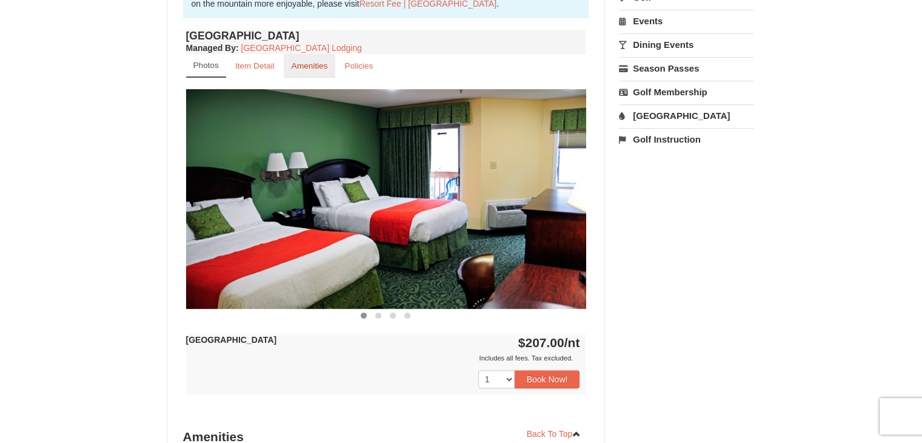
click at [317, 65] on small "Amenities" at bounding box center [310, 65] width 36 height 9
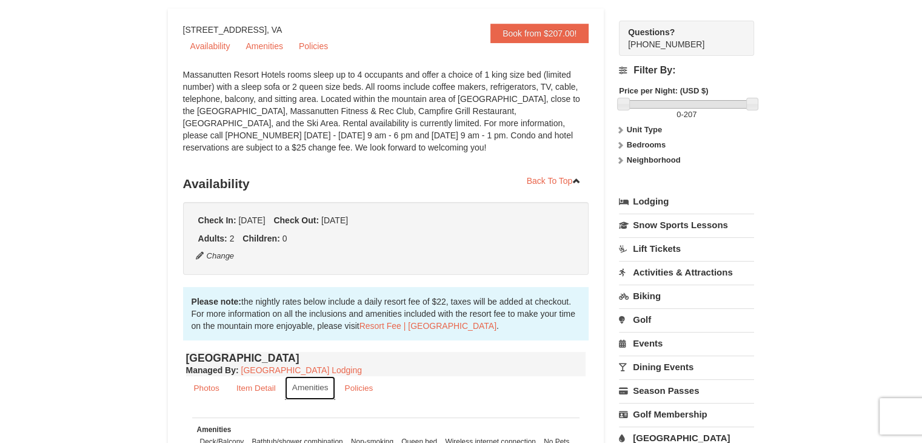
scroll to position [92, 0]
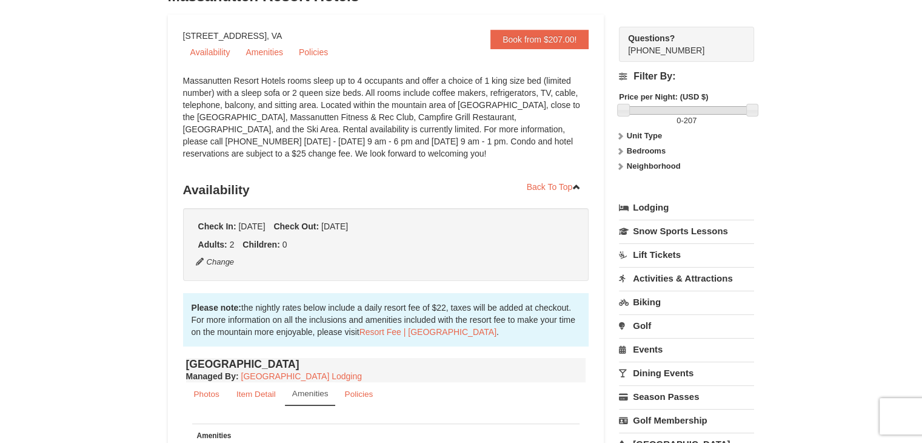
click at [622, 134] on icon at bounding box center [620, 136] width 8 height 8
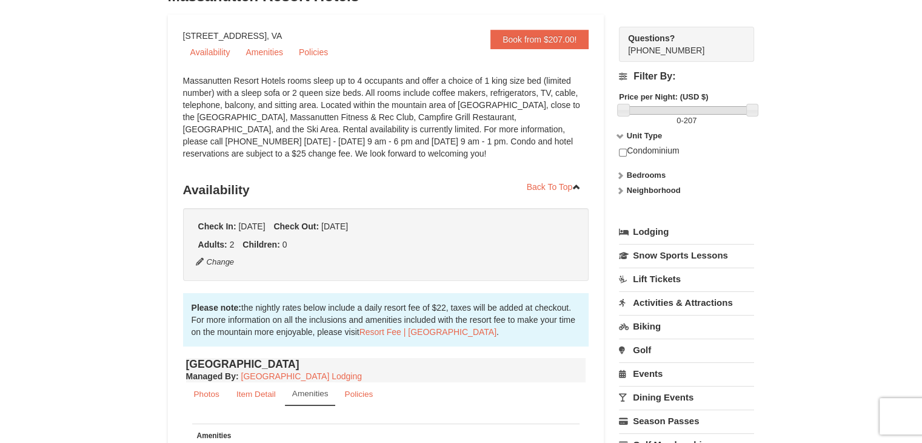
click at [619, 175] on icon at bounding box center [620, 175] width 8 height 8
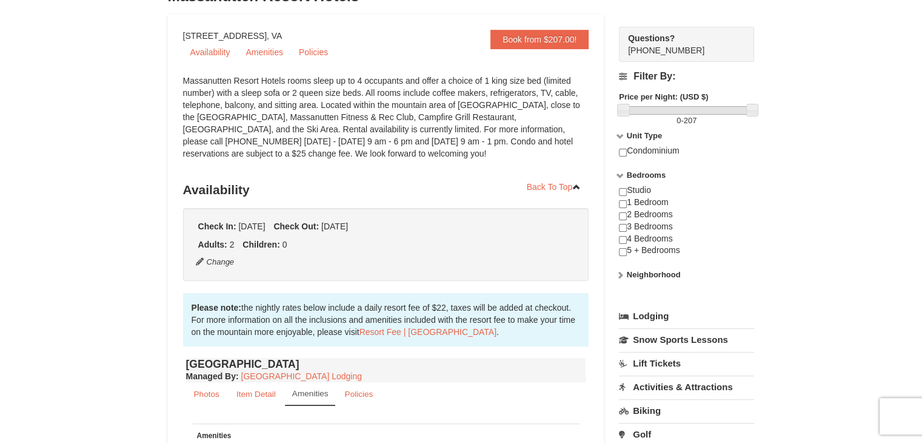
click at [619, 275] on icon at bounding box center [620, 274] width 8 height 8
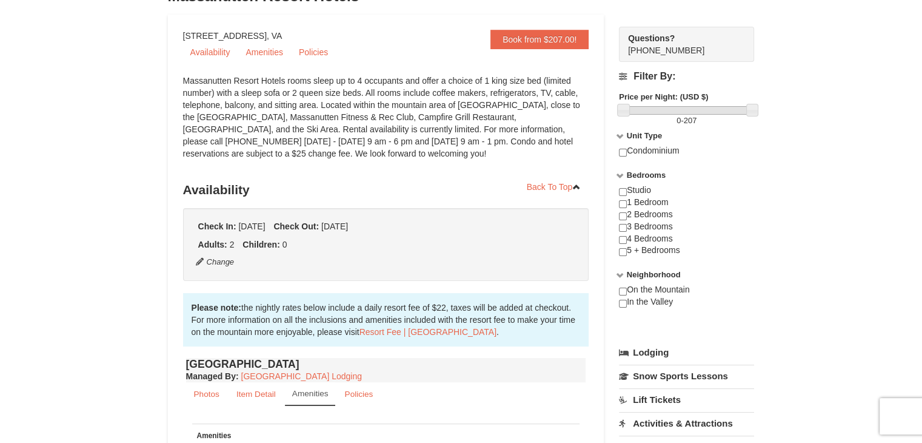
scroll to position [0, 0]
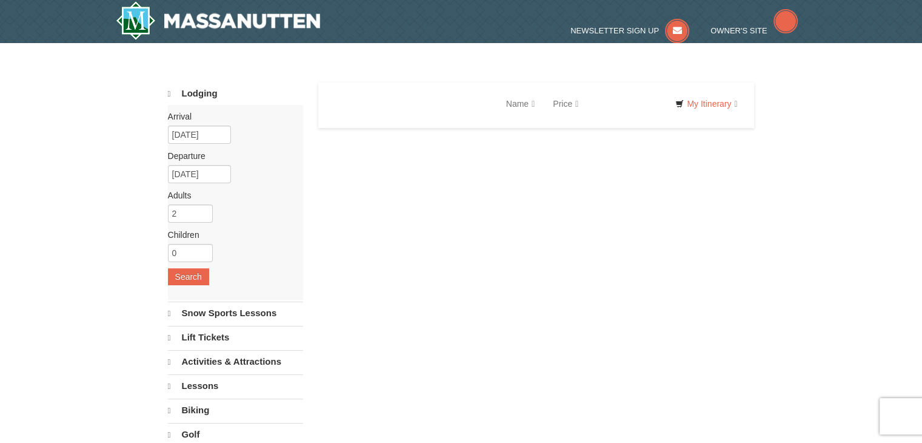
select select "10"
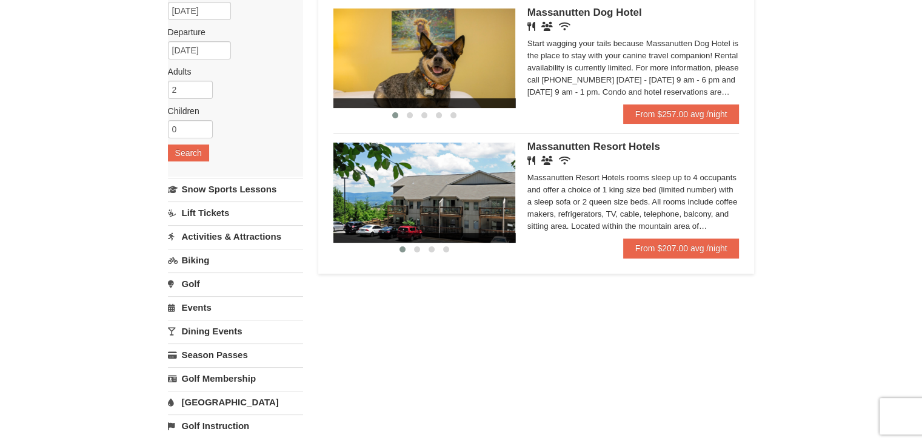
scroll to position [121, 0]
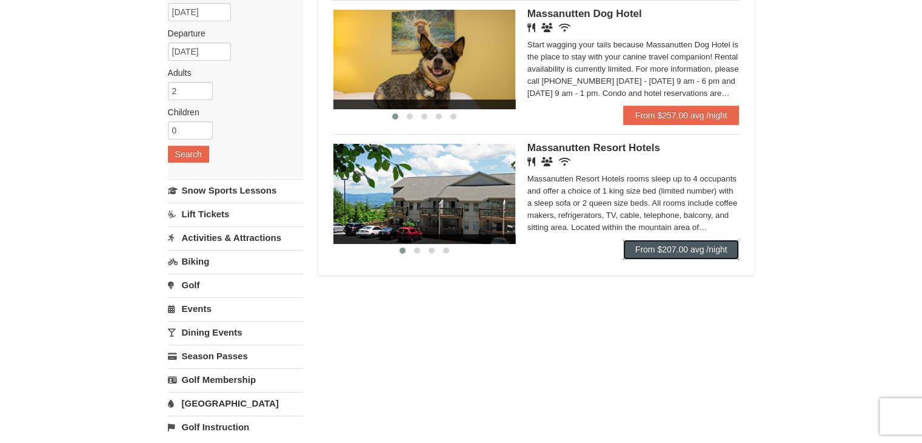
click at [670, 248] on link "From $207.00 avg /night" at bounding box center [681, 249] width 116 height 19
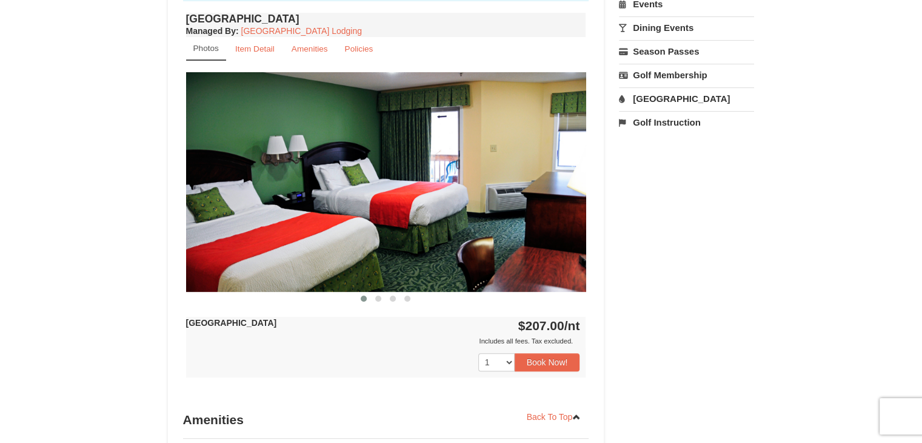
scroll to position [481, 0]
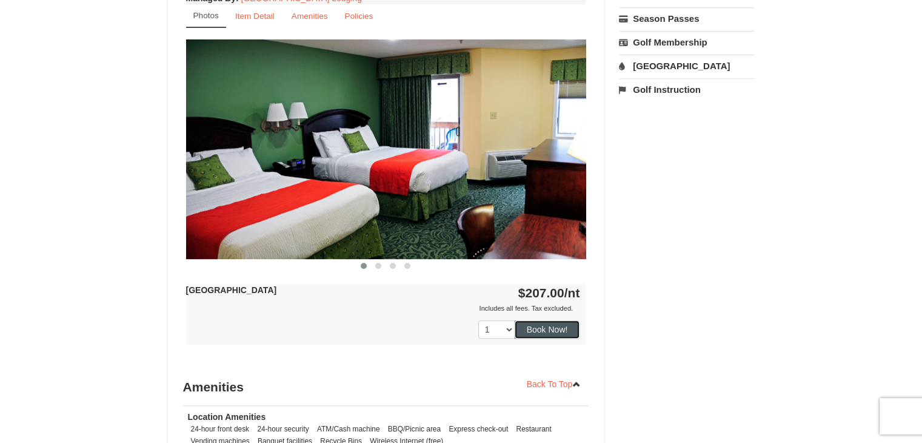
click at [557, 323] on button "Book Now!" at bounding box center [547, 329] width 65 height 18
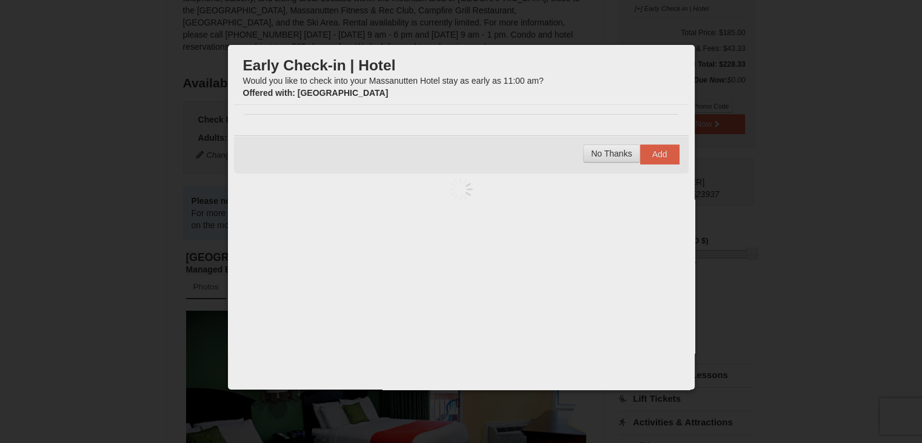
scroll to position [118, 0]
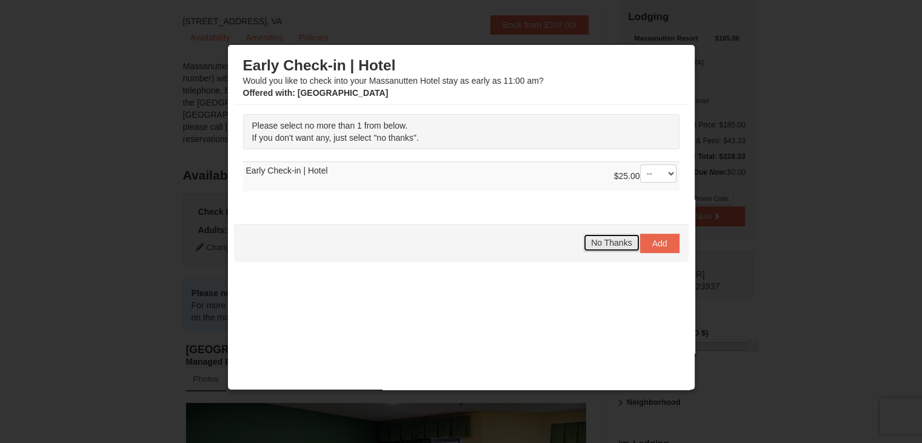
click at [600, 242] on span "No Thanks" at bounding box center [611, 243] width 41 height 10
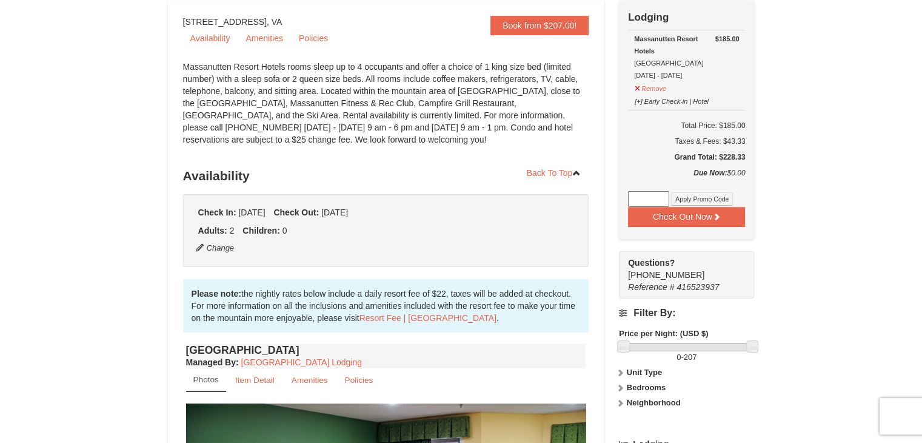
scroll to position [0, 0]
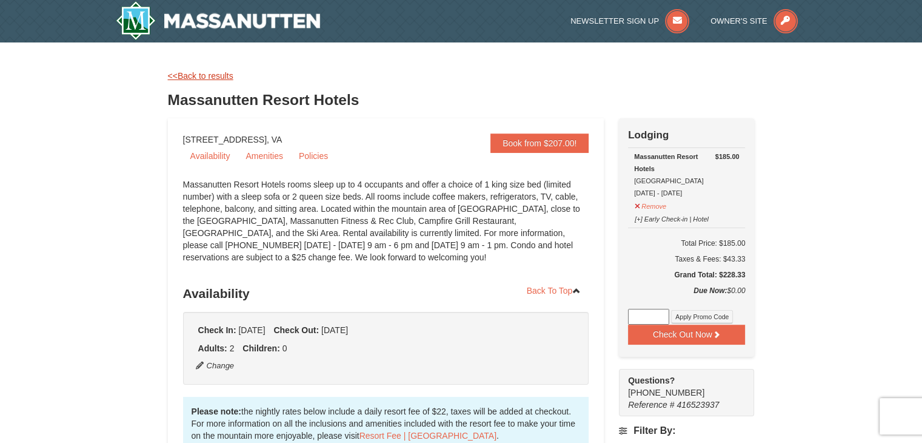
click at [183, 76] on link "<<Back to results" at bounding box center [200, 76] width 65 height 10
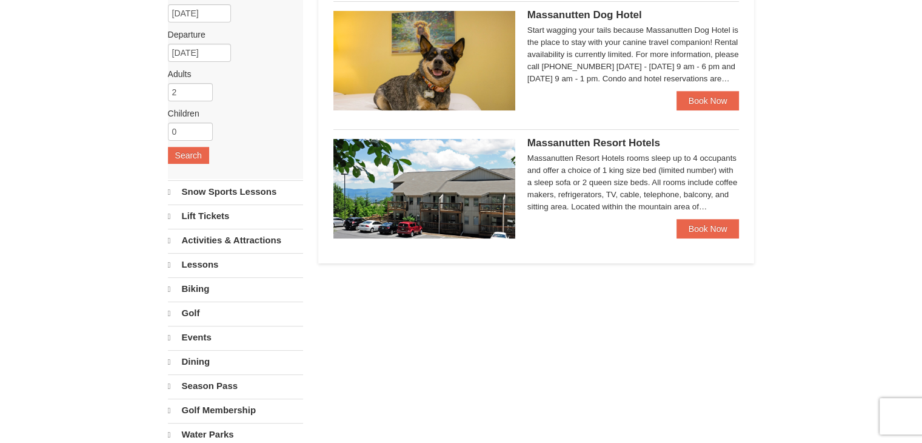
select select "10"
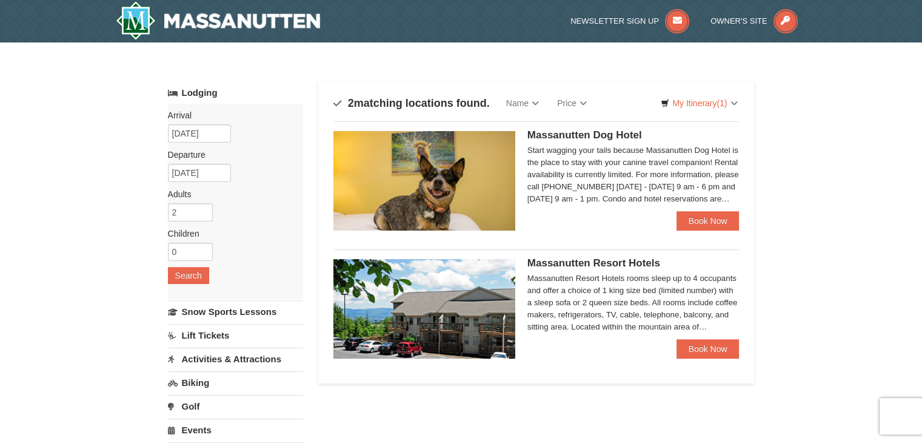
click at [921, 114] on div "× Categories Map List Filter My Itinerary (1) Check Out Now Lodging $185.00 [GE…" at bounding box center [461, 387] width 922 height 691
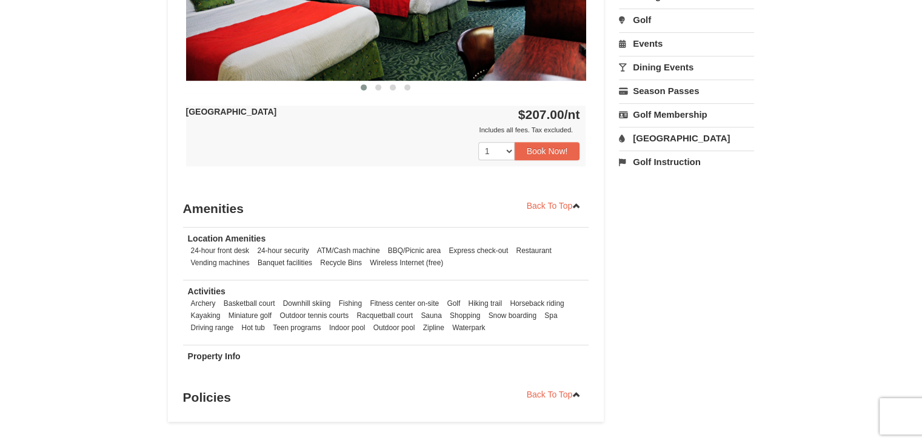
scroll to position [661, 0]
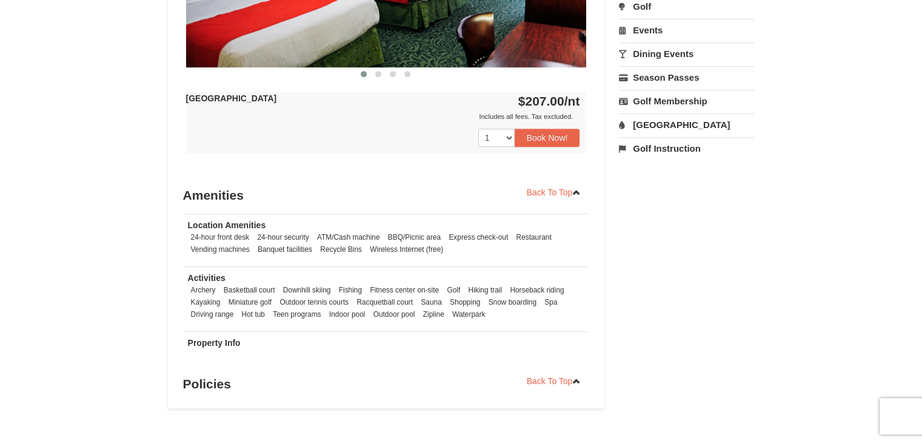
click at [218, 342] on strong "Property Info" at bounding box center [214, 343] width 53 height 10
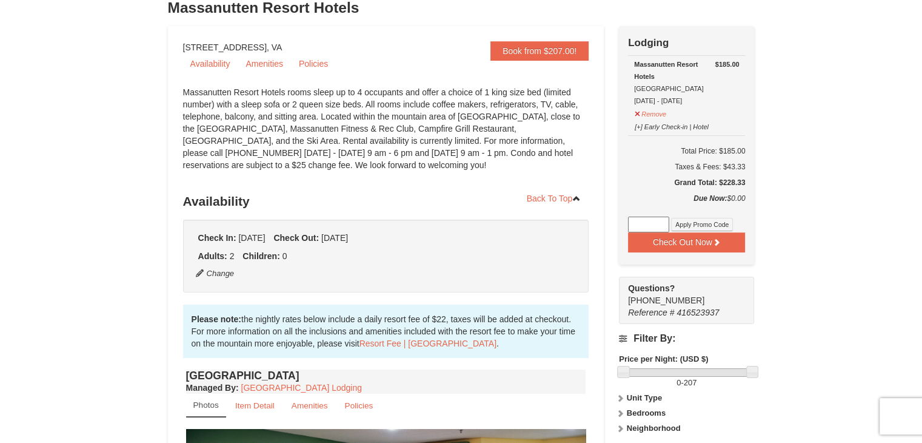
scroll to position [0, 0]
